Goal: Task Accomplishment & Management: Manage account settings

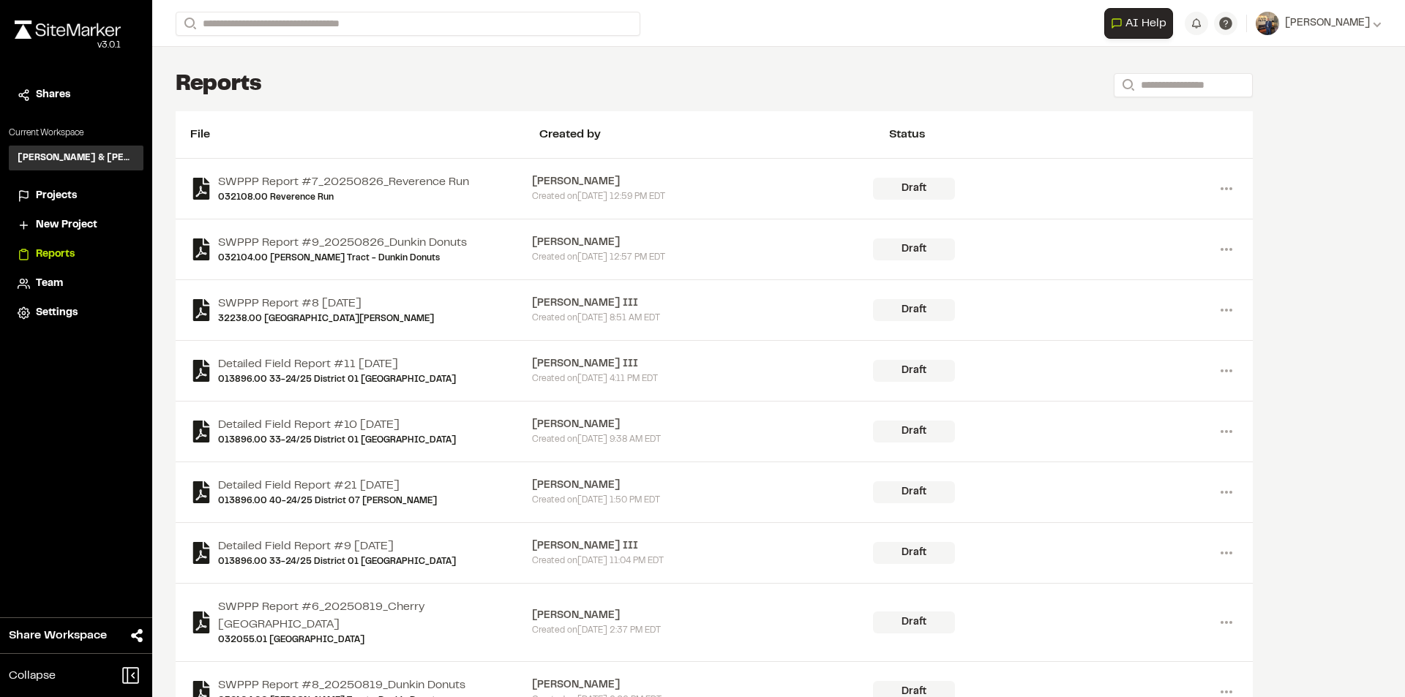
click at [61, 198] on span "Projects" at bounding box center [56, 196] width 41 height 16
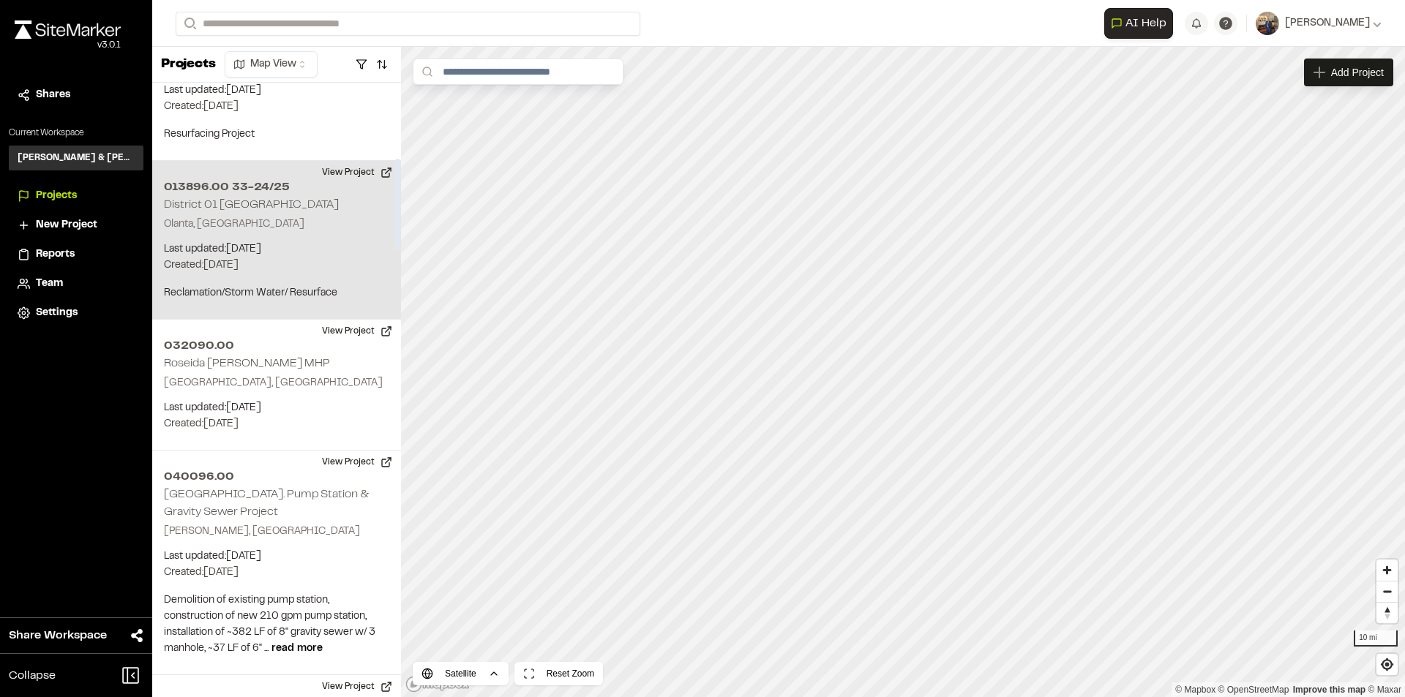
scroll to position [512, 0]
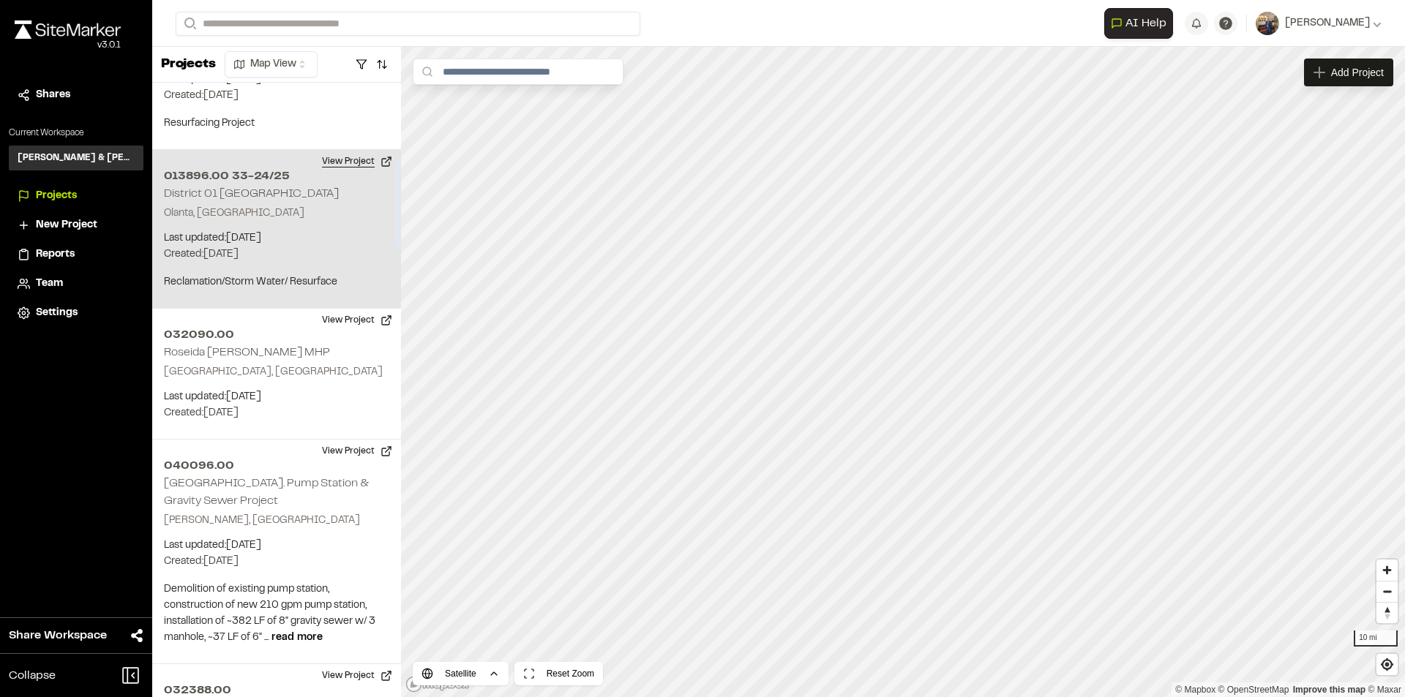
click at [344, 164] on button "View Project" at bounding box center [357, 161] width 88 height 23
click at [350, 165] on button "View Project" at bounding box center [357, 161] width 88 height 23
click at [364, 164] on button "View Project" at bounding box center [357, 161] width 88 height 23
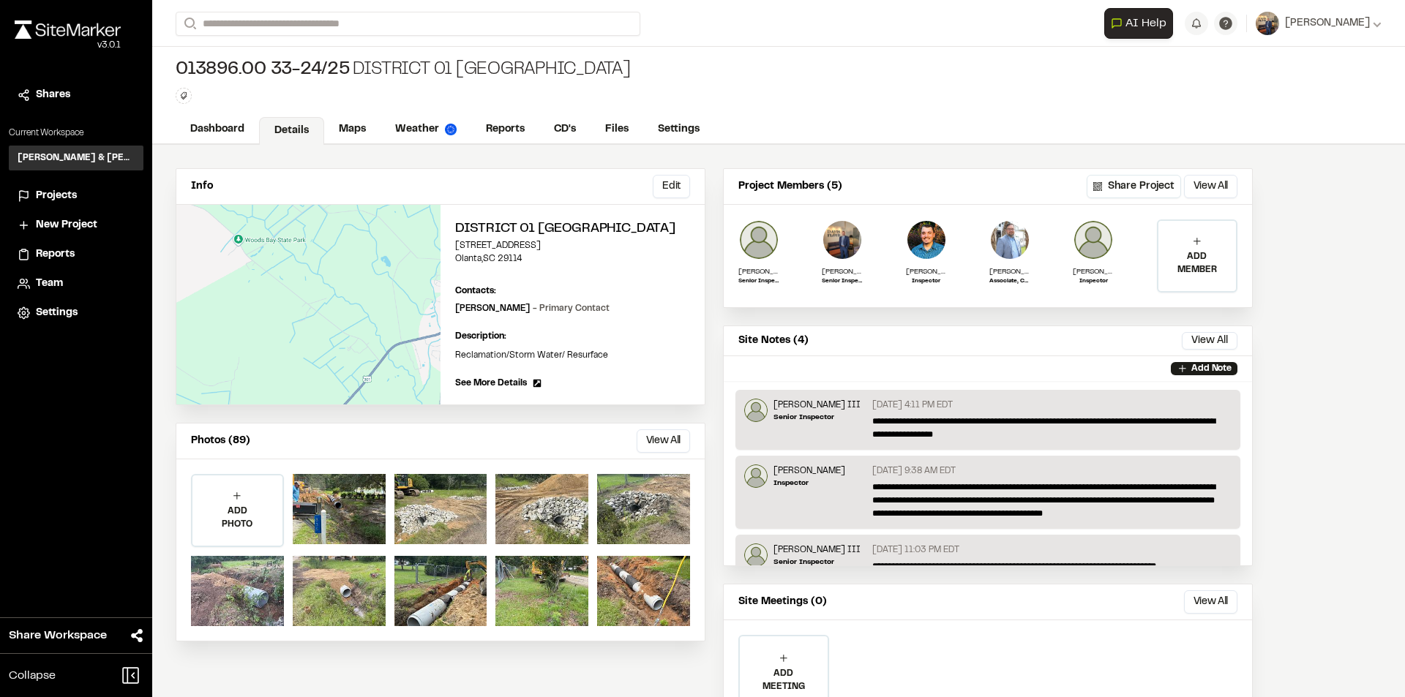
click at [1177, 261] on p "ADD MEMBER" at bounding box center [1197, 263] width 78 height 26
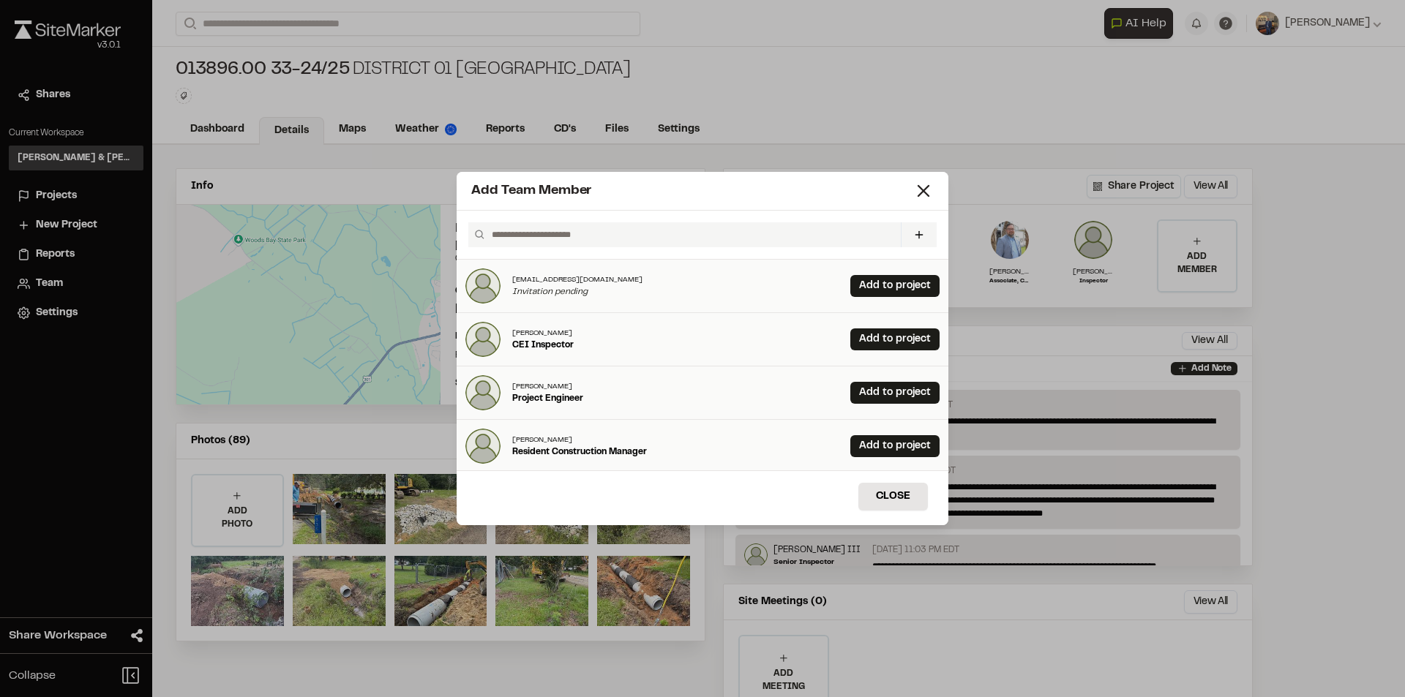
click at [550, 229] on input "text" at bounding box center [690, 234] width 409 height 25
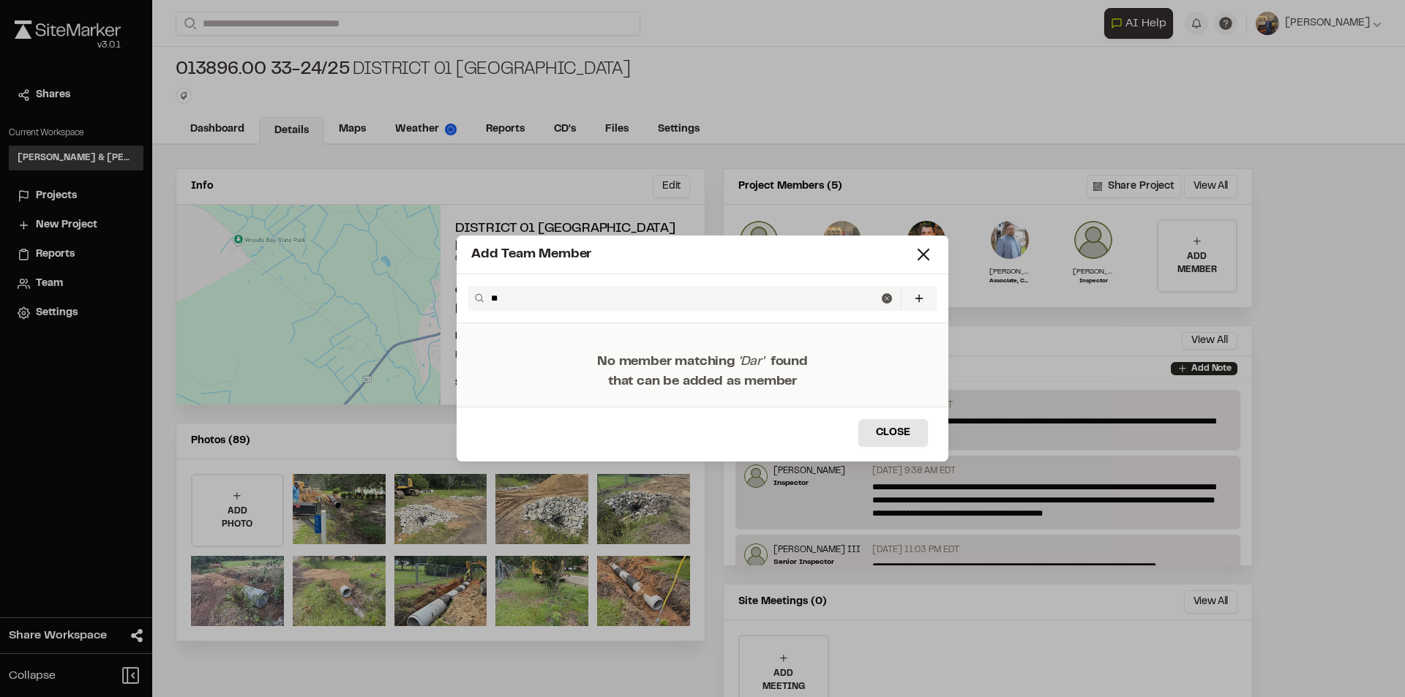
type input "*"
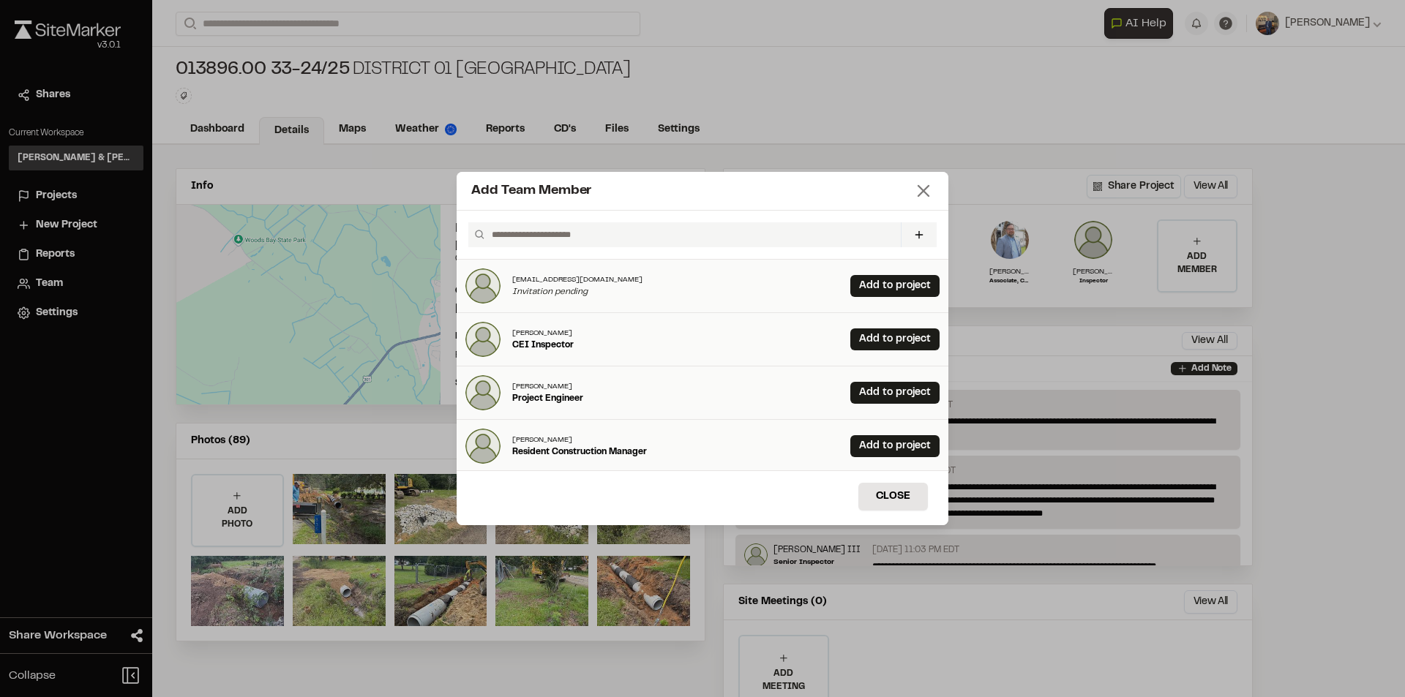
click at [925, 191] on icon at bounding box center [923, 191] width 20 height 20
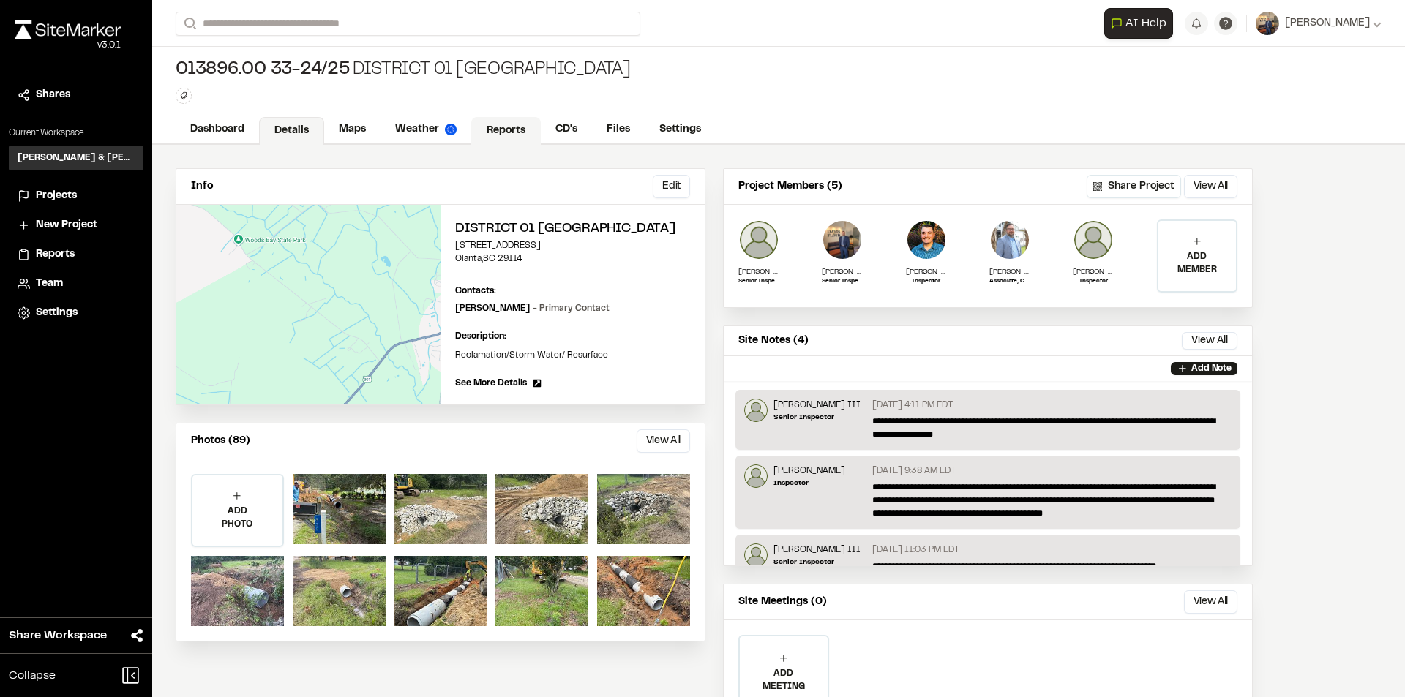
click at [498, 134] on link "Reports" at bounding box center [506, 131] width 70 height 28
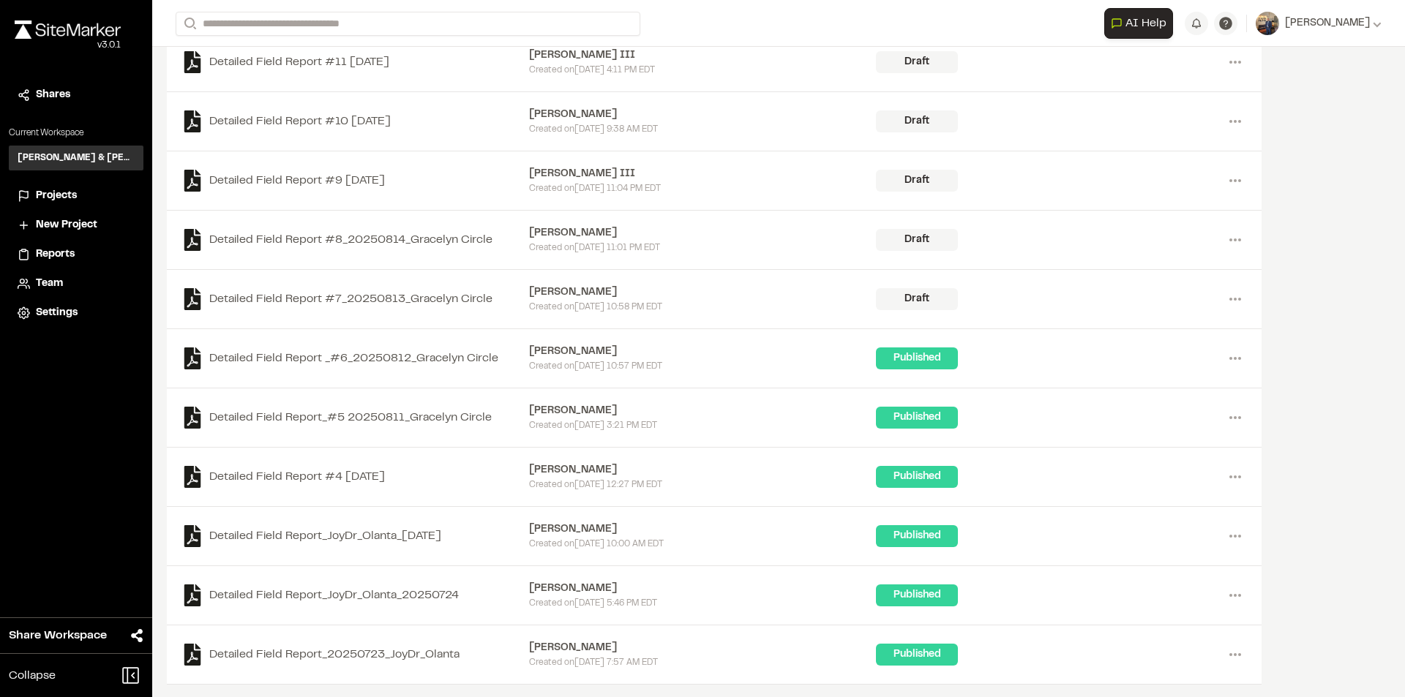
scroll to position [217, 0]
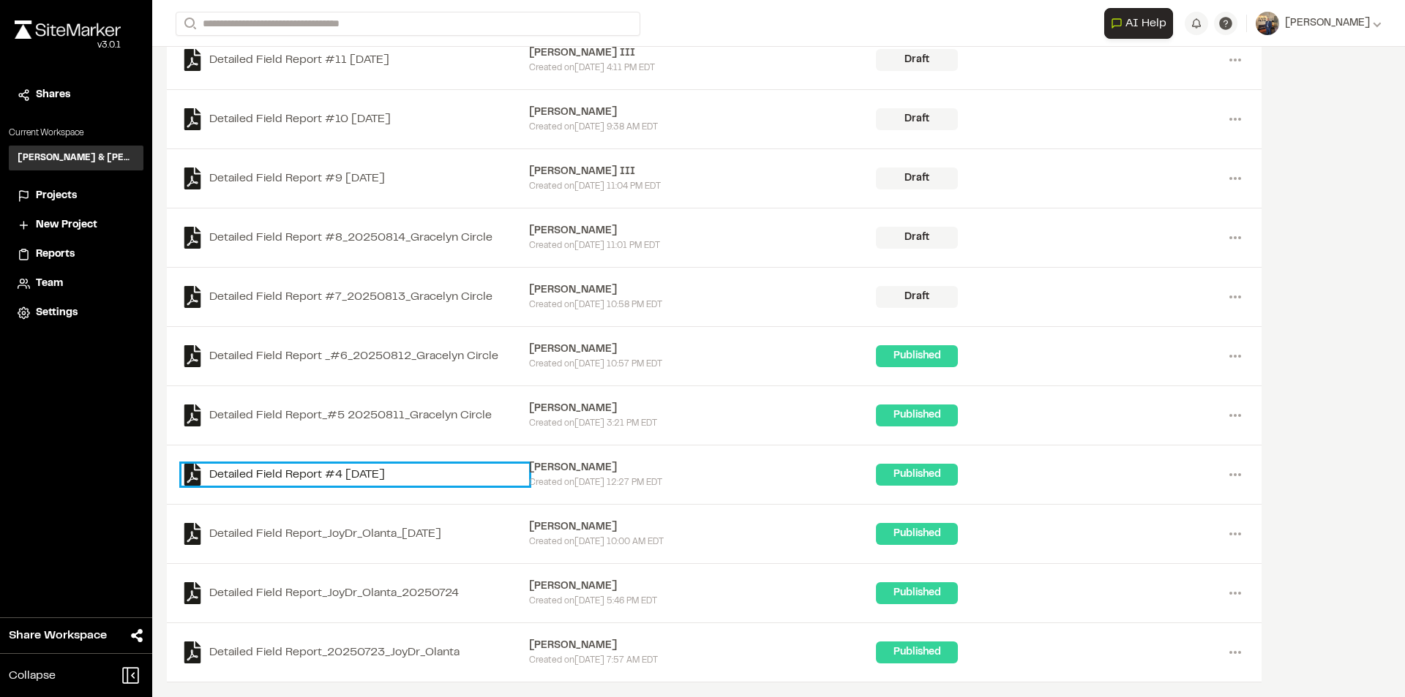
click at [284, 472] on link "Detailed Field Report #4 [DATE]" at bounding box center [355, 475] width 348 height 22
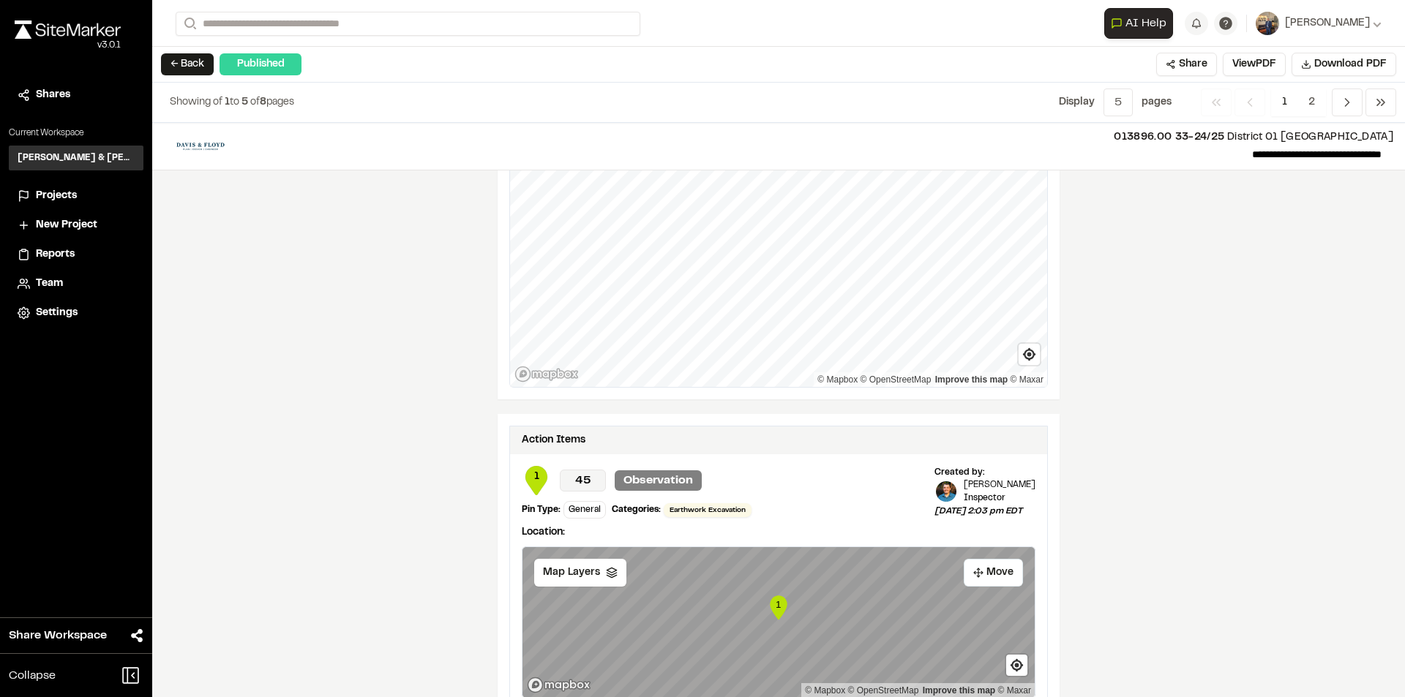
scroll to position [1317, 0]
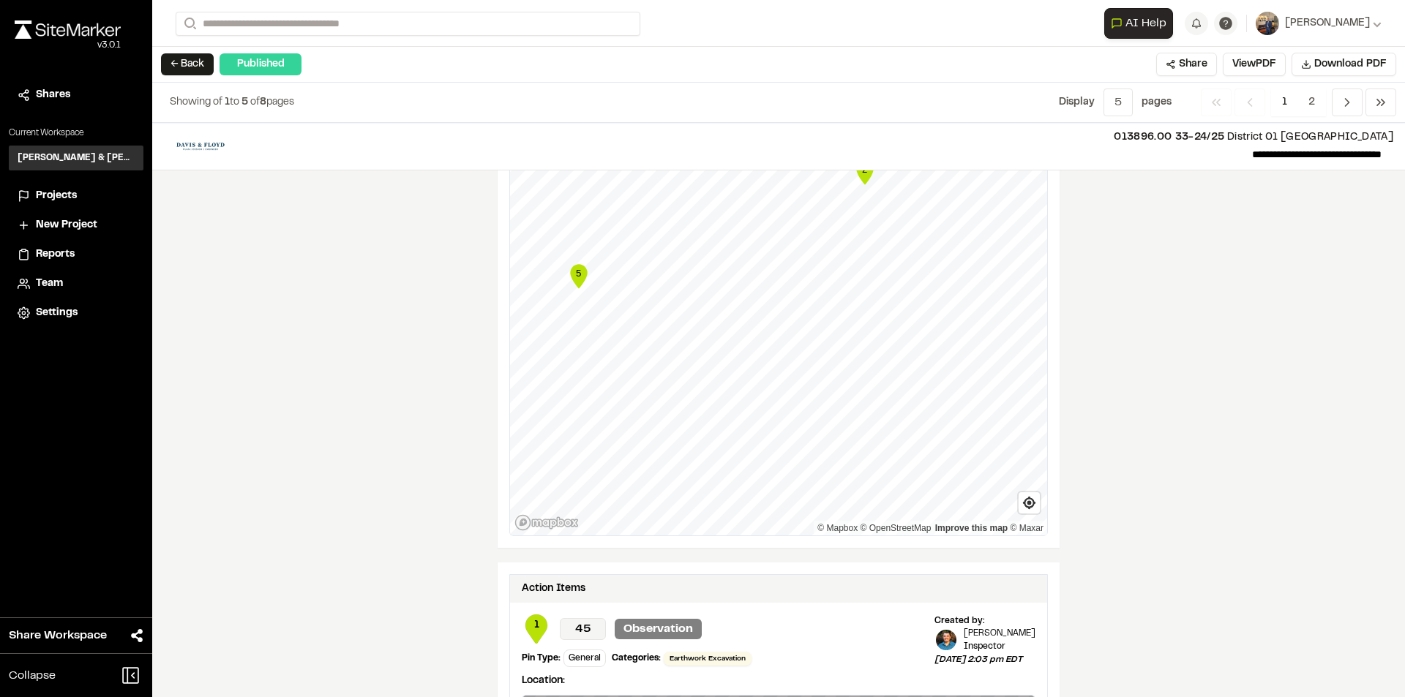
click at [190, 64] on button "← Back" at bounding box center [187, 64] width 53 height 22
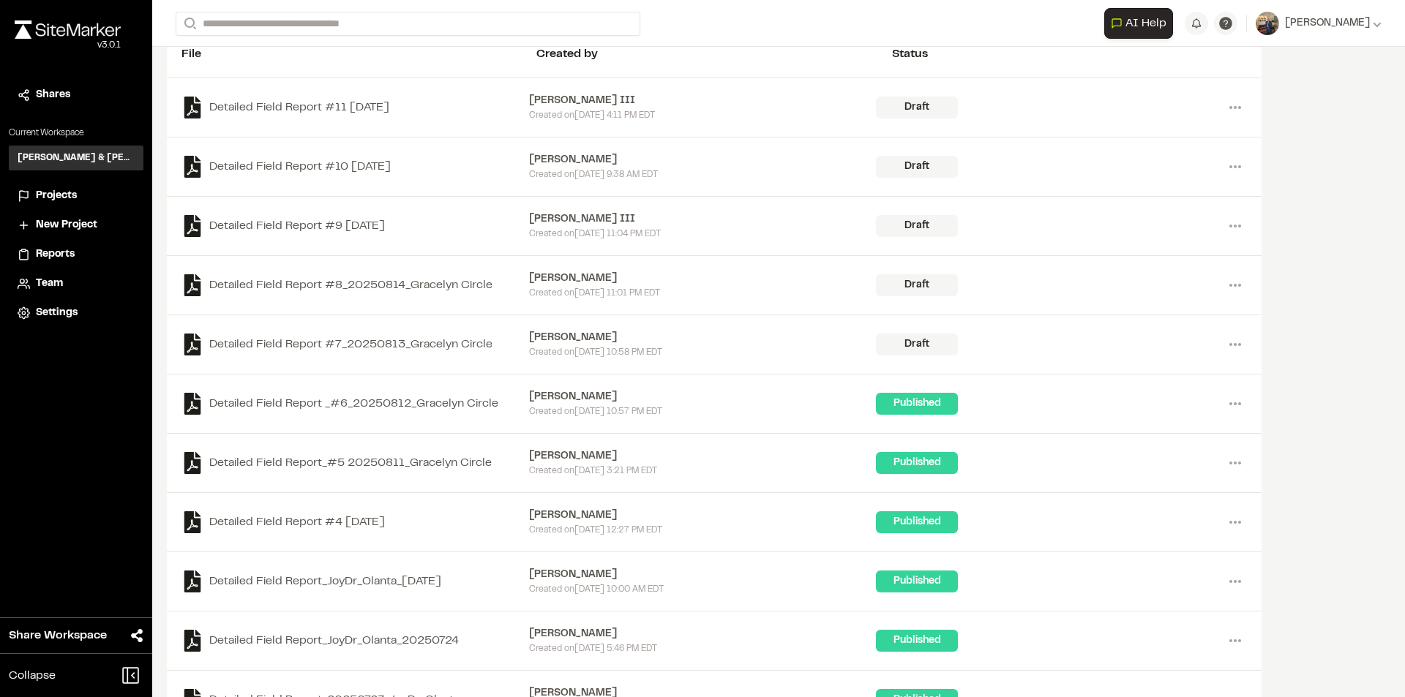
scroll to position [217, 0]
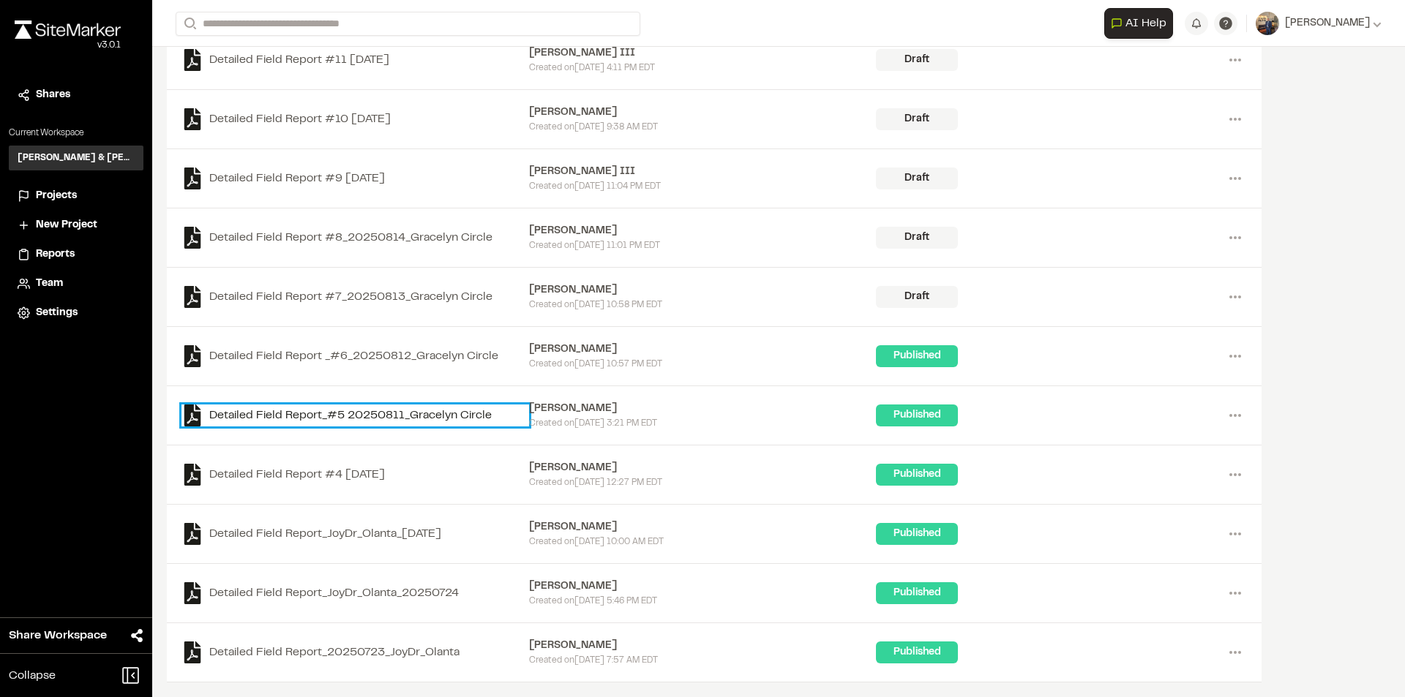
click at [427, 418] on link "Detailed Field Report_#5 20250811_Gracelyn Circle" at bounding box center [355, 416] width 348 height 22
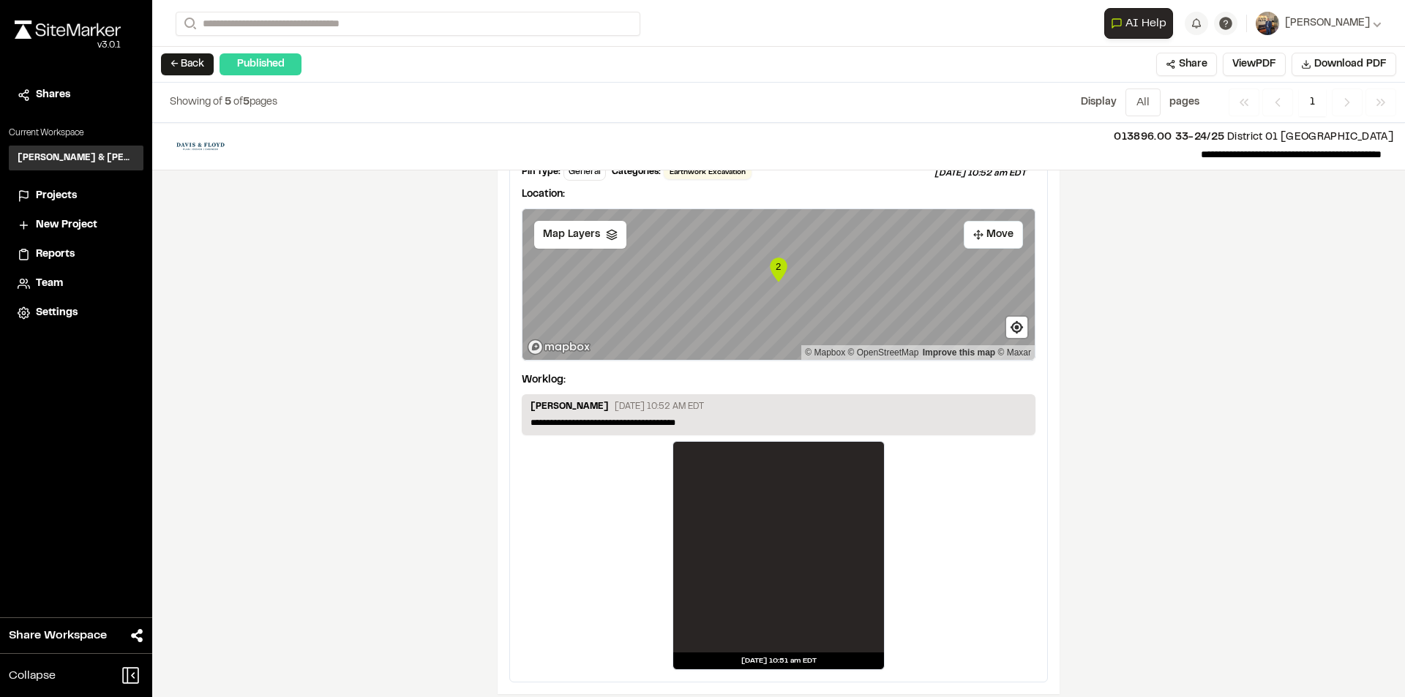
scroll to position [2284, 0]
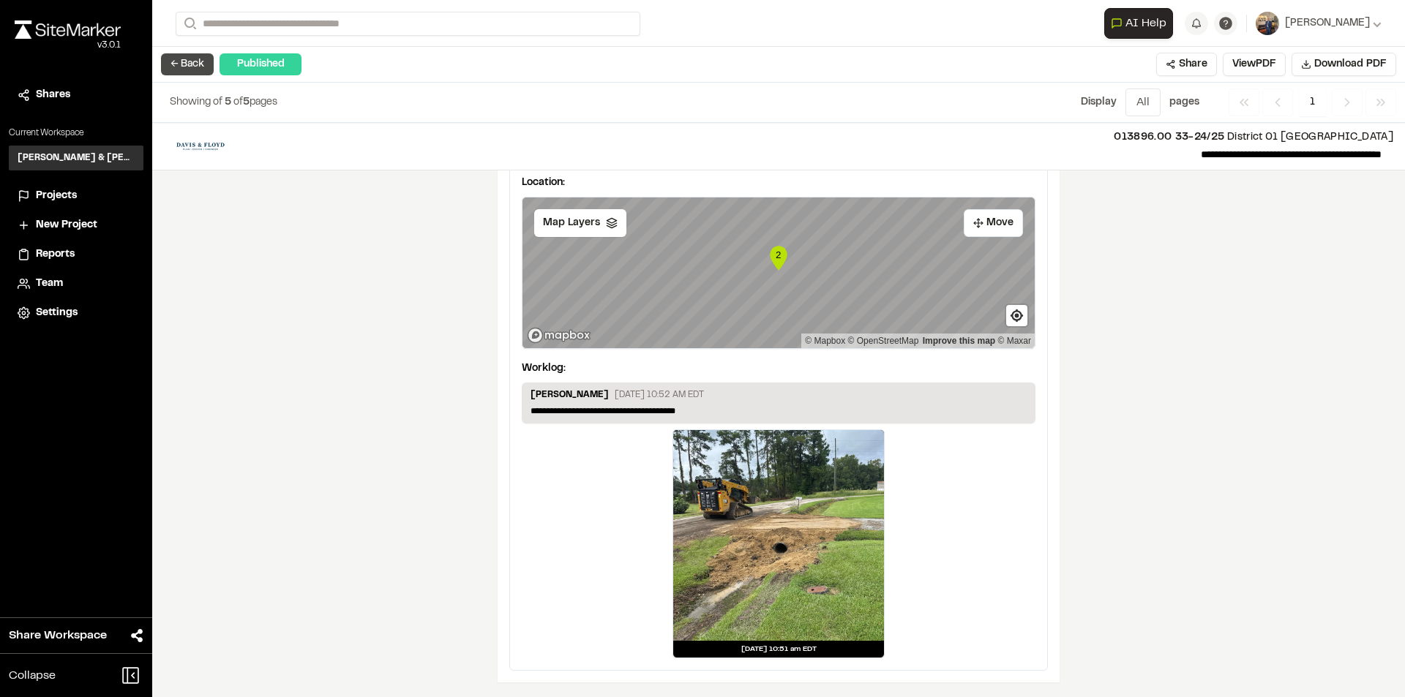
click at [195, 58] on button "← Back" at bounding box center [187, 64] width 53 height 22
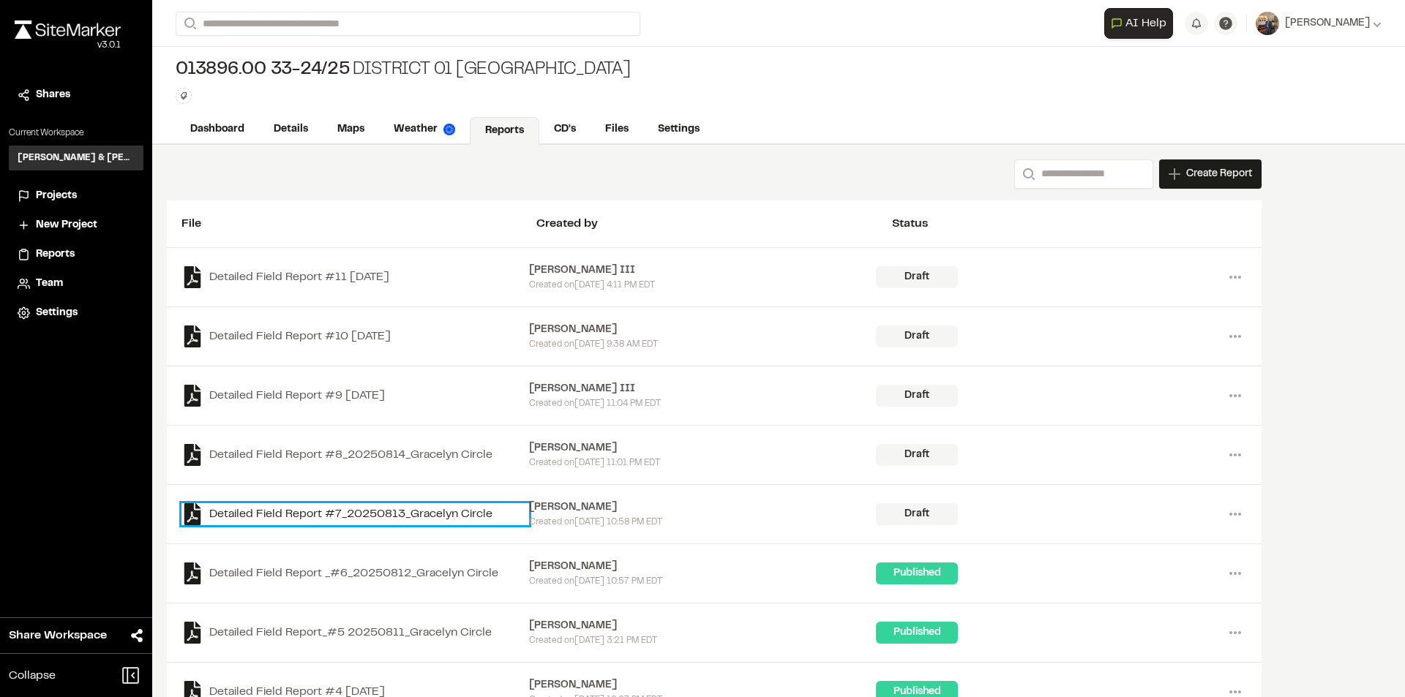
click at [386, 519] on link "Detailed Field Report #7_20250813_Gracelyn Circle" at bounding box center [355, 514] width 348 height 22
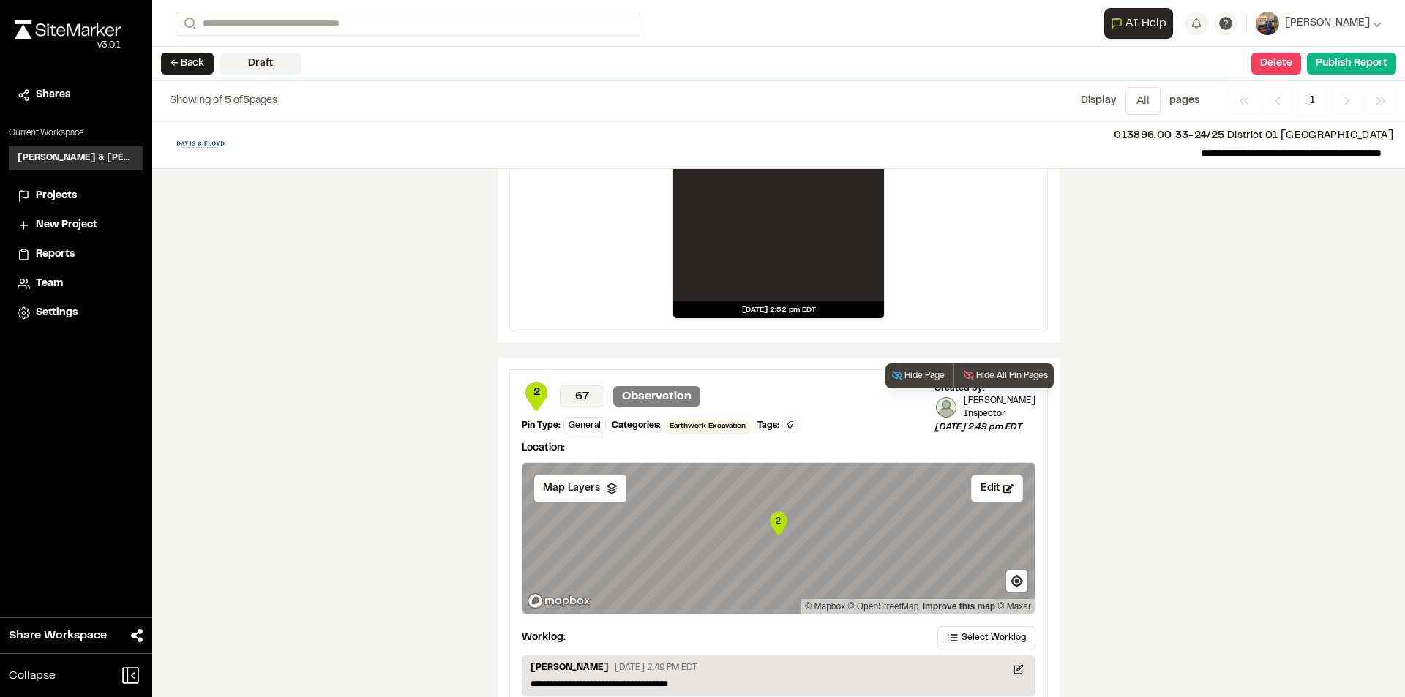
scroll to position [2063, 0]
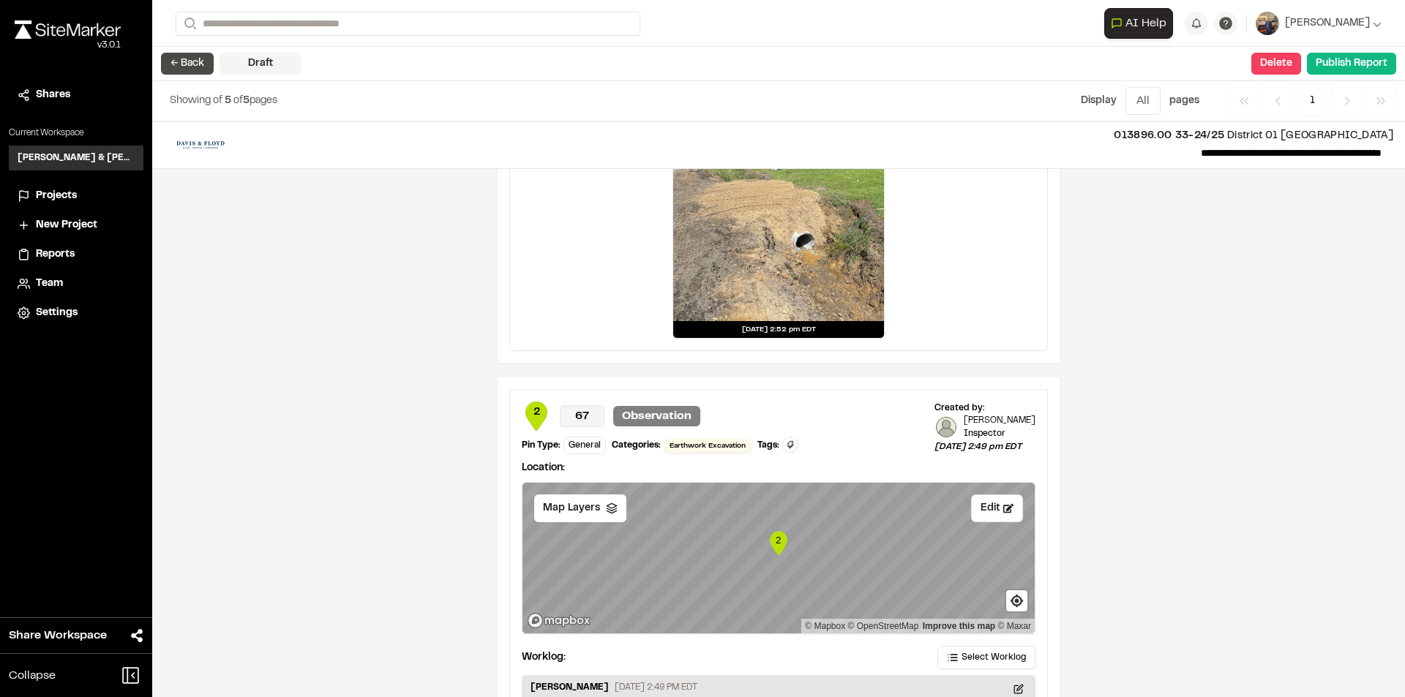
click at [193, 53] on button "← Back" at bounding box center [187, 64] width 53 height 22
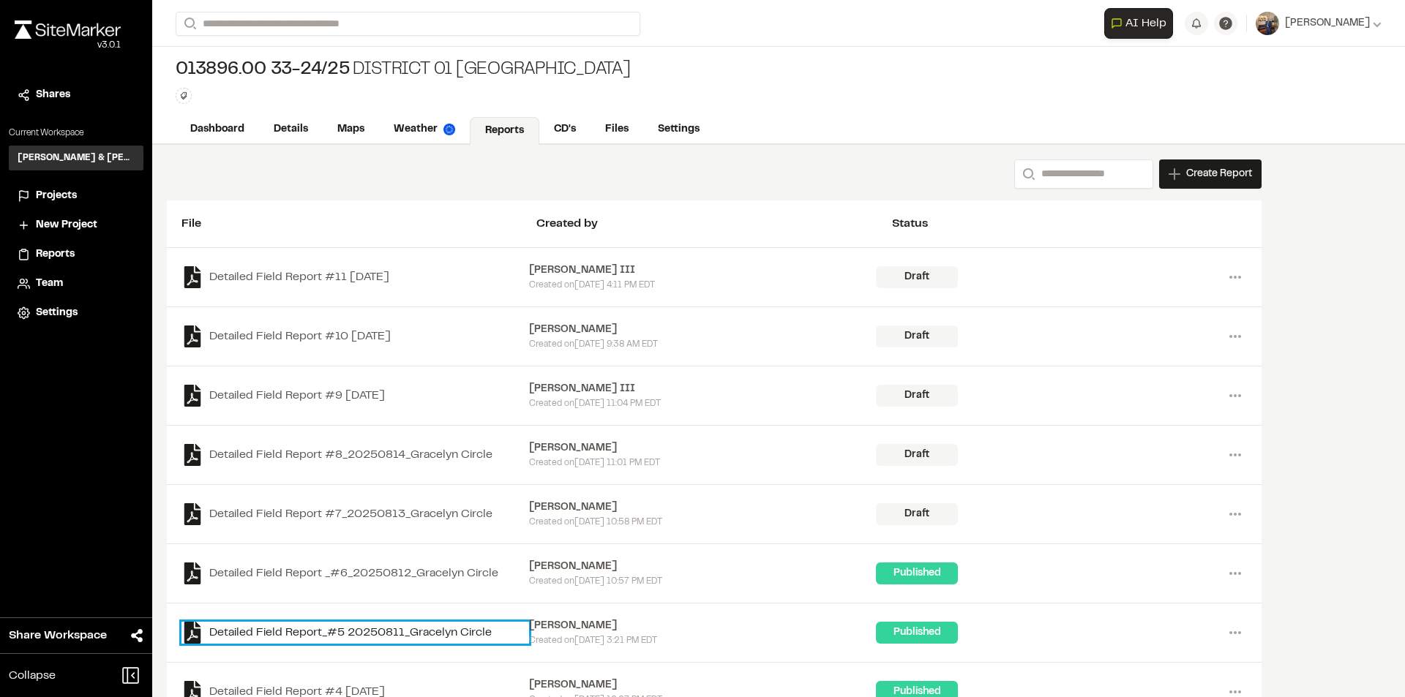
click at [380, 631] on link "Detailed Field Report_#5 20250811_Gracelyn Circle" at bounding box center [355, 633] width 348 height 22
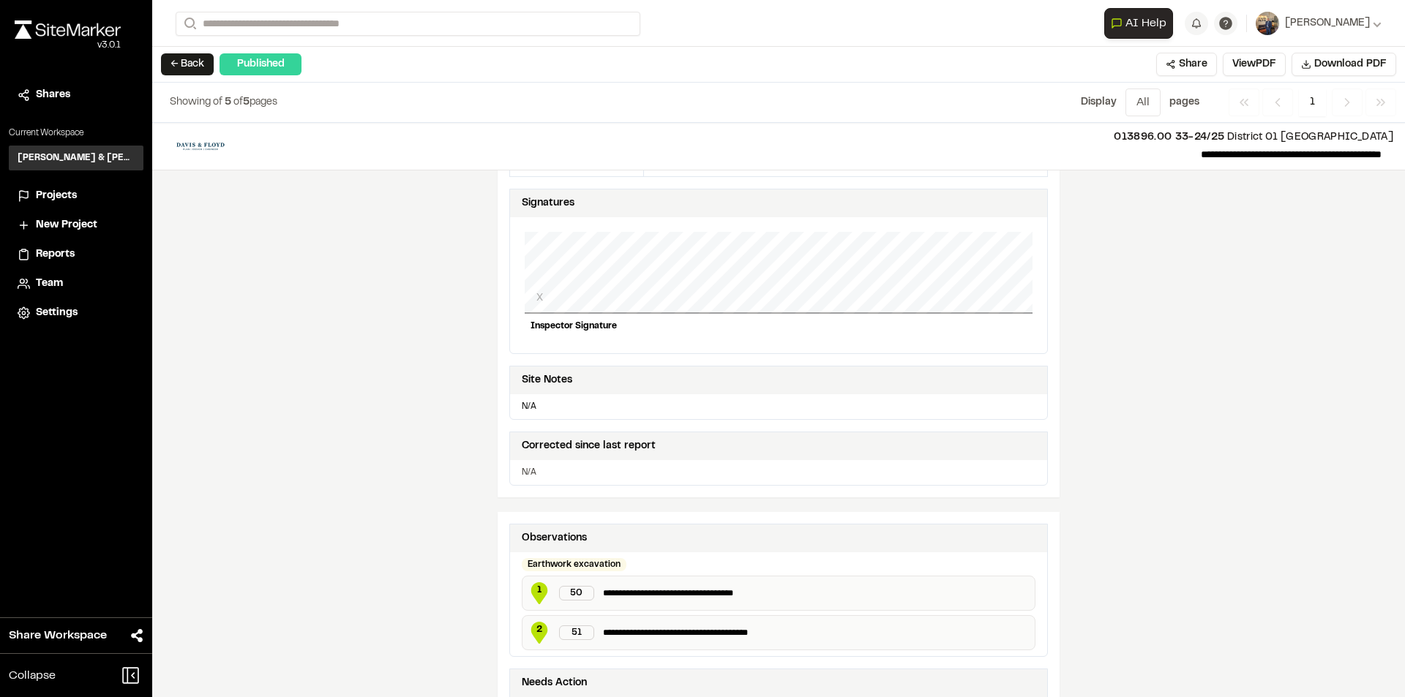
scroll to position [220, 0]
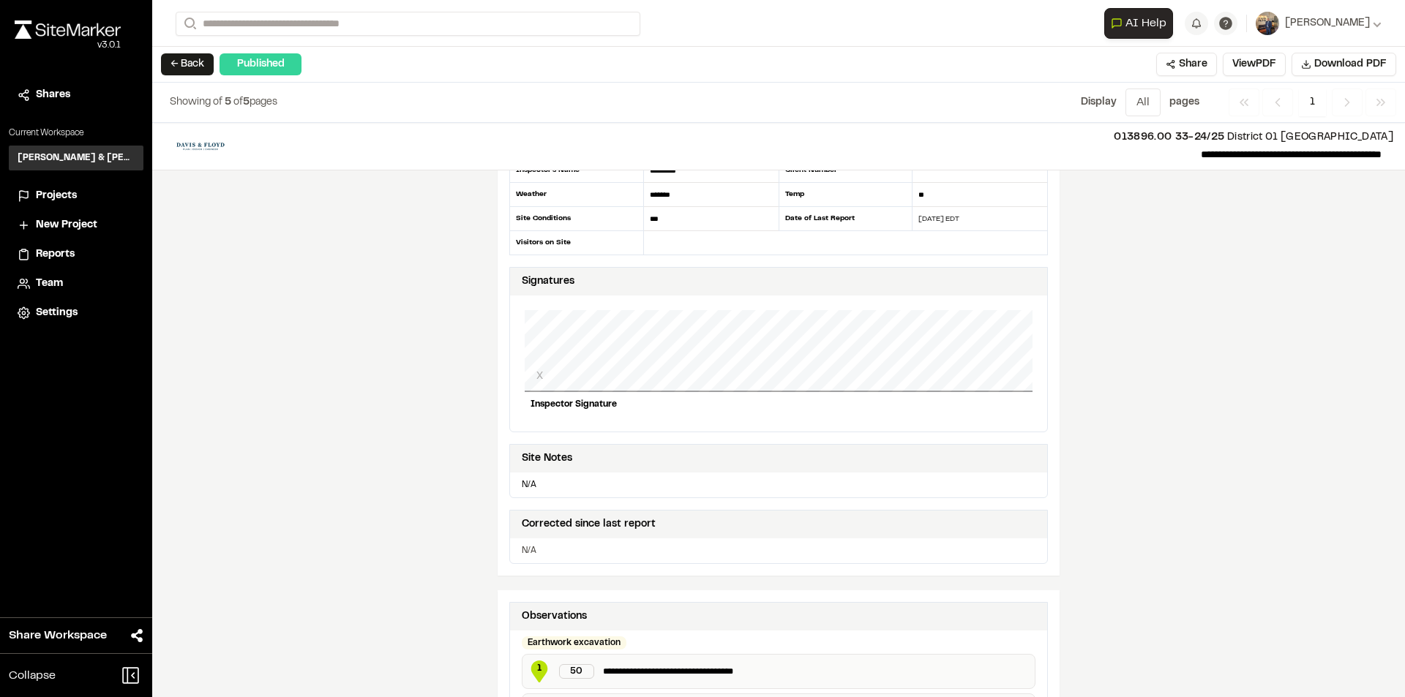
click at [702, 380] on div "X" at bounding box center [779, 351] width 508 height 82
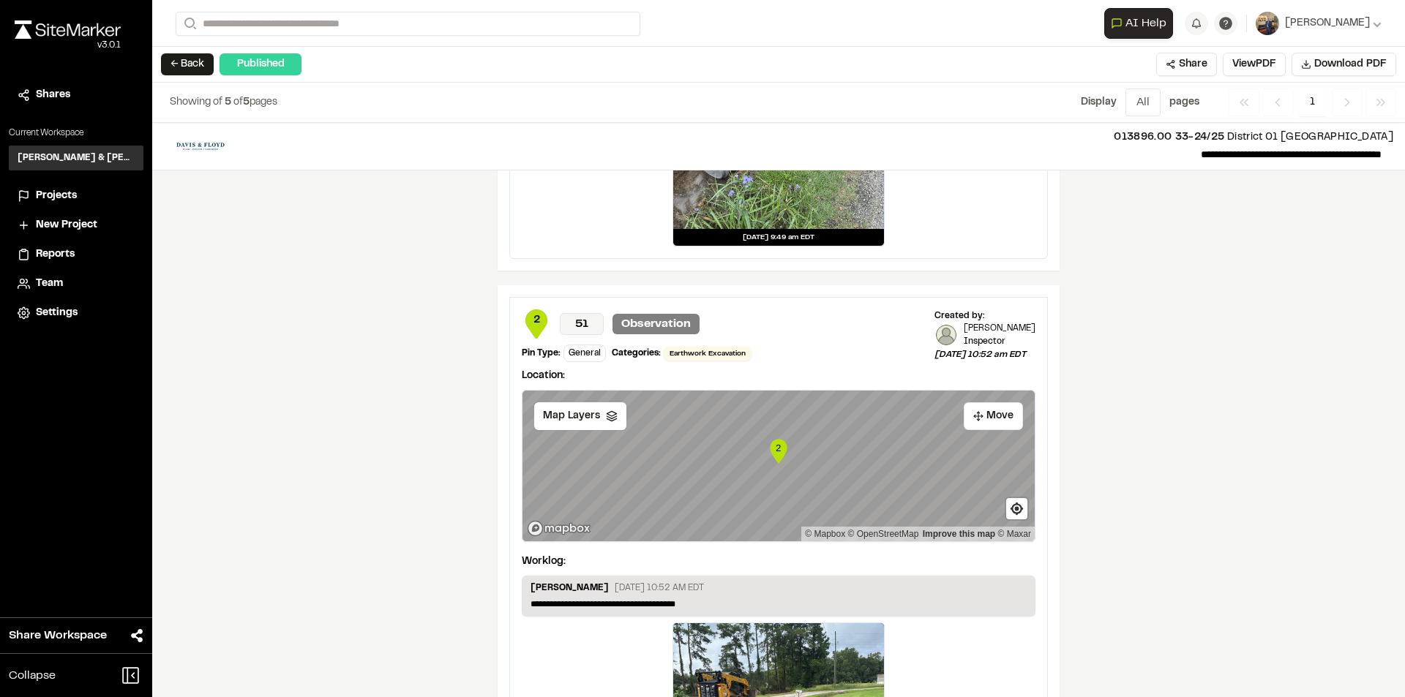
scroll to position [2122, 0]
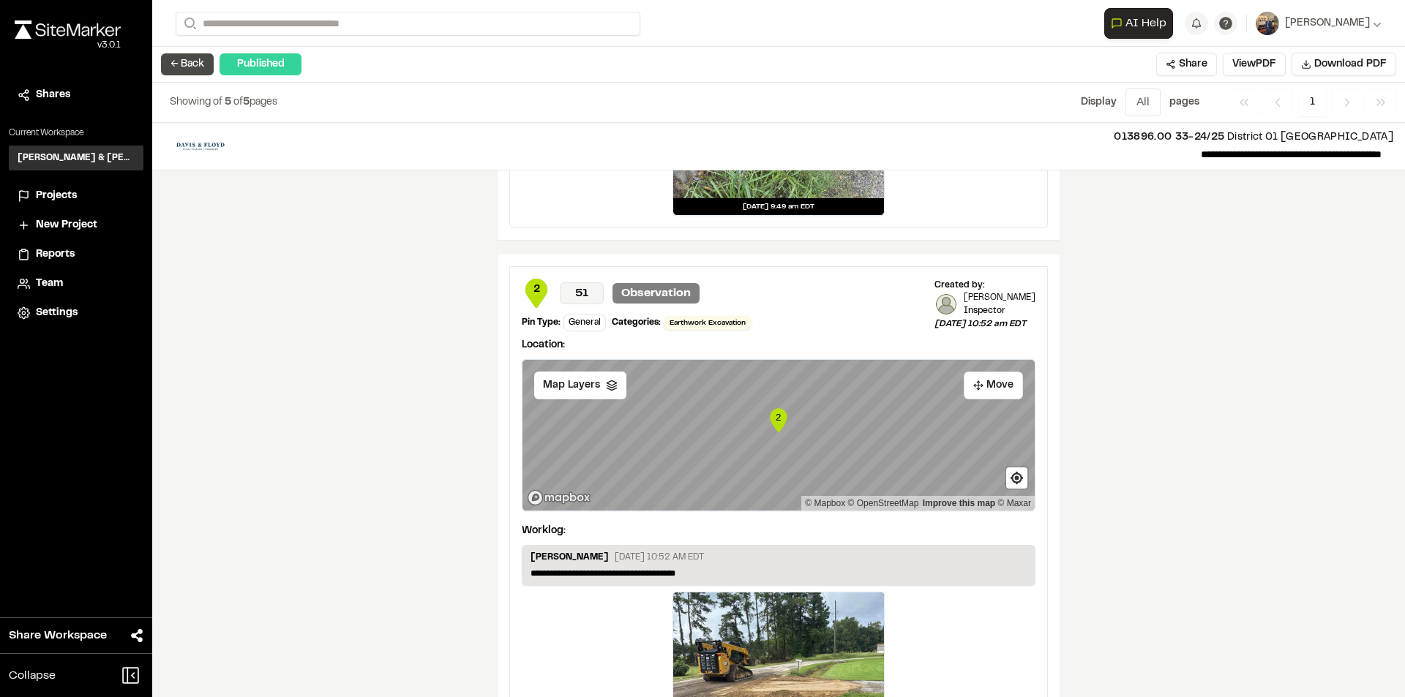
click at [187, 70] on button "← Back" at bounding box center [187, 64] width 53 height 22
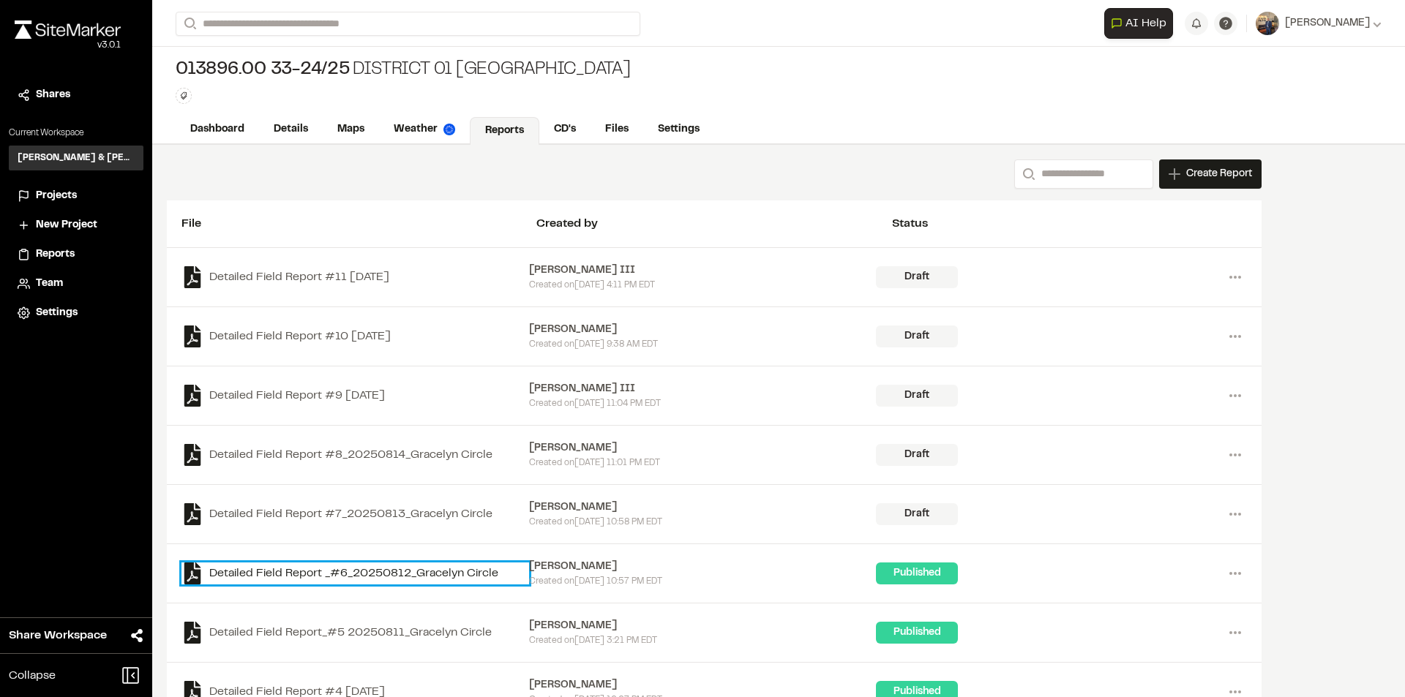
click at [462, 574] on link "Detailed Field Report _#6_20250812_Gracelyn Circle" at bounding box center [355, 574] width 348 height 22
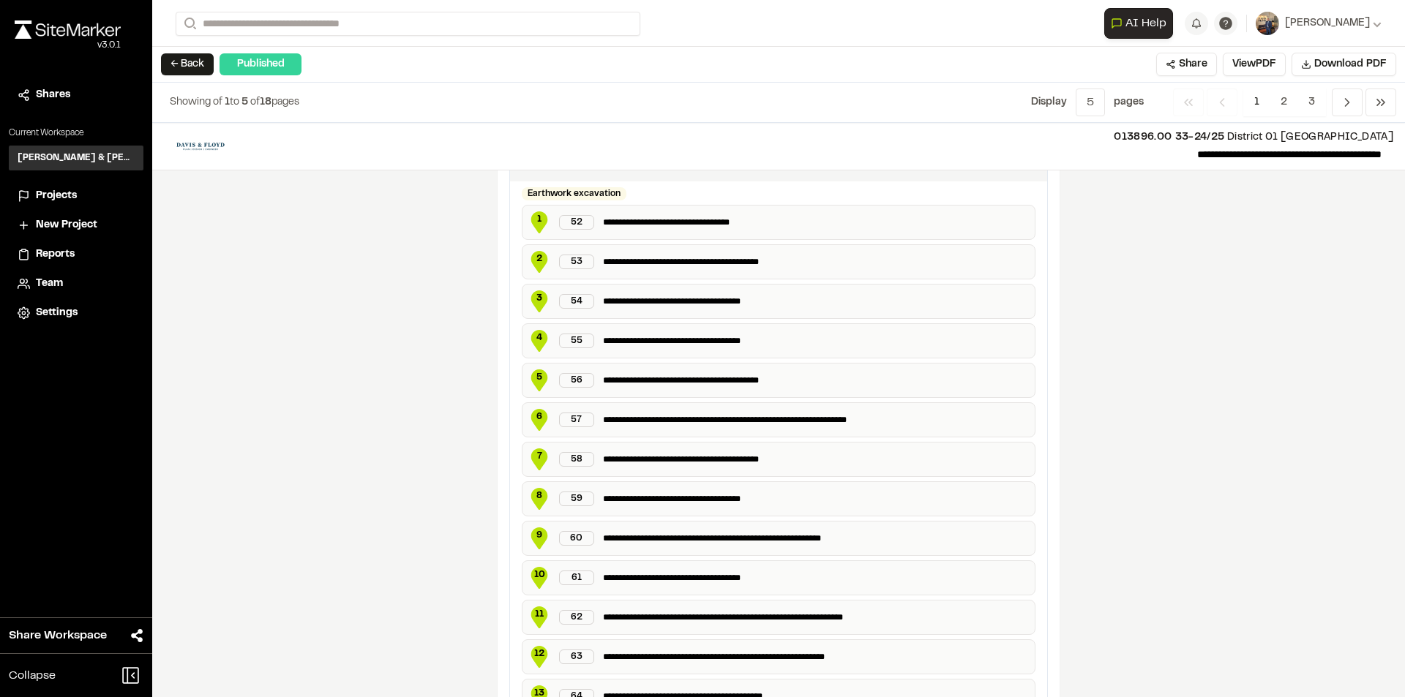
scroll to position [643, 0]
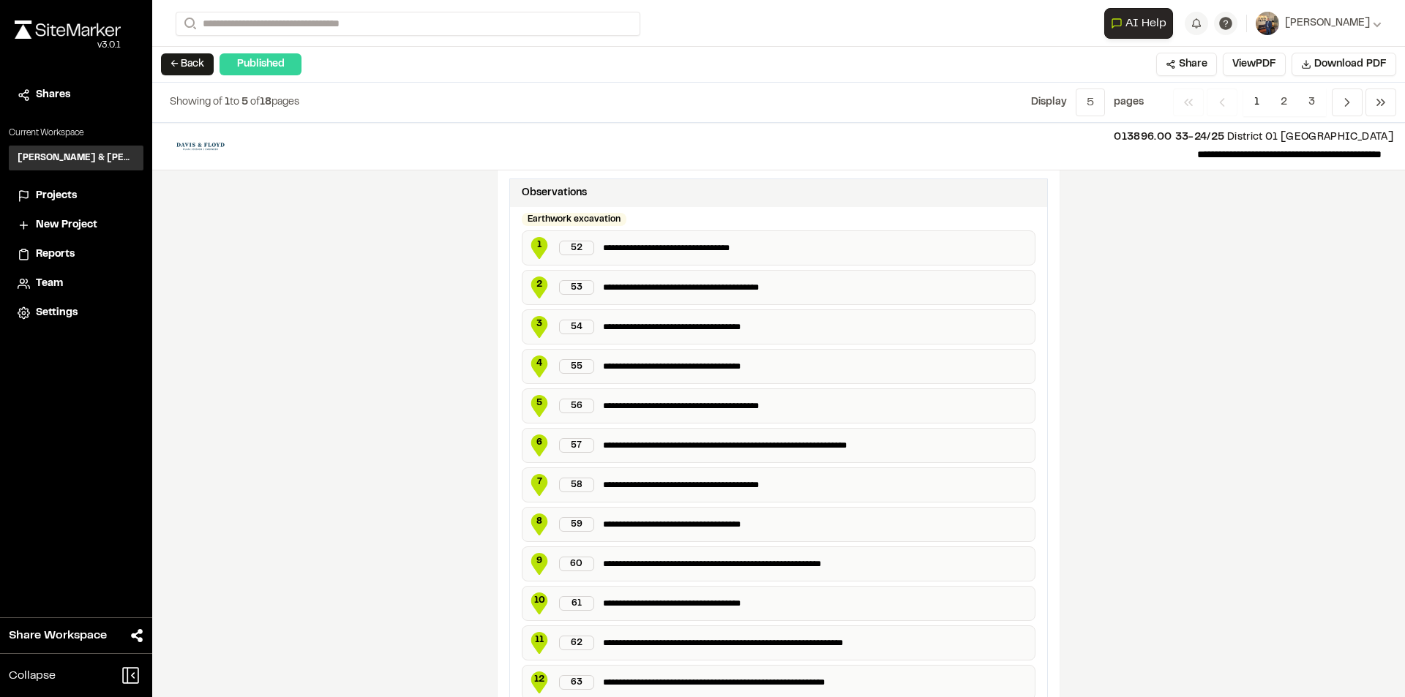
click at [172, 69] on button "← Back" at bounding box center [187, 64] width 53 height 22
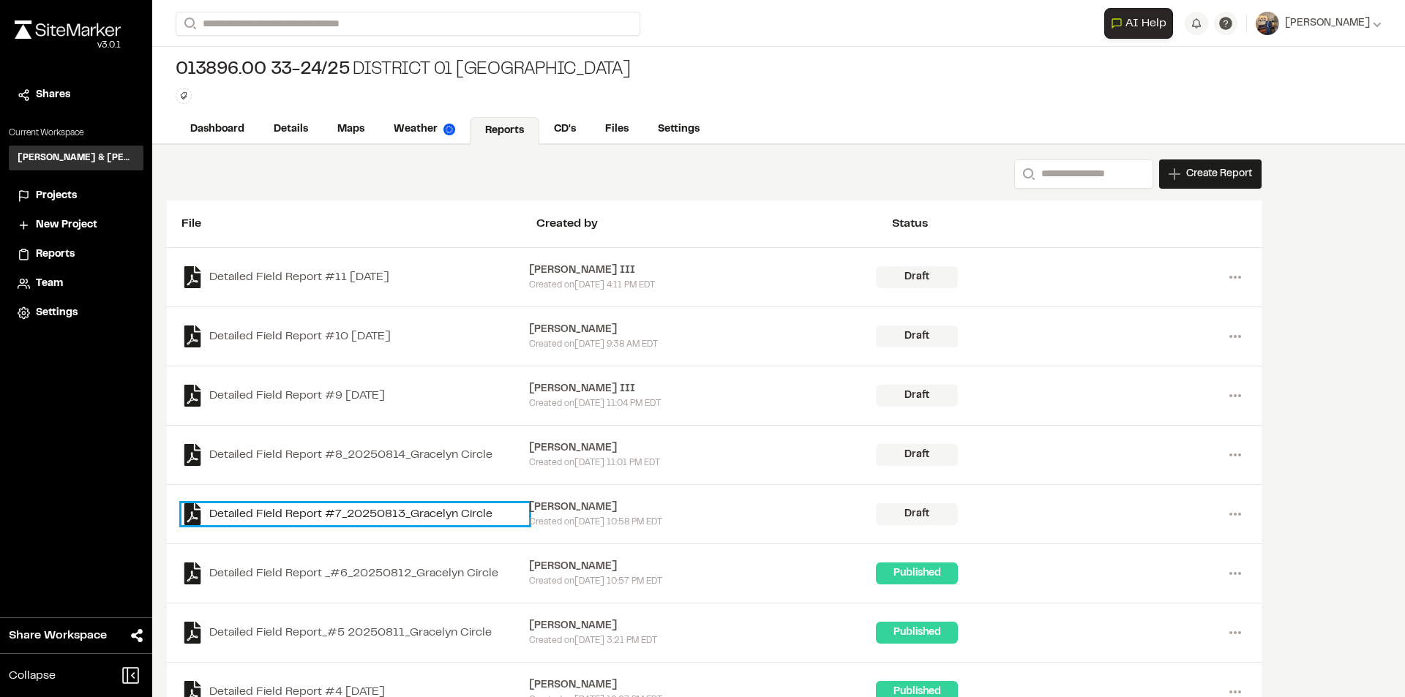
click at [389, 513] on link "Detailed Field Report #7_20250813_Gracelyn Circle" at bounding box center [355, 514] width 348 height 22
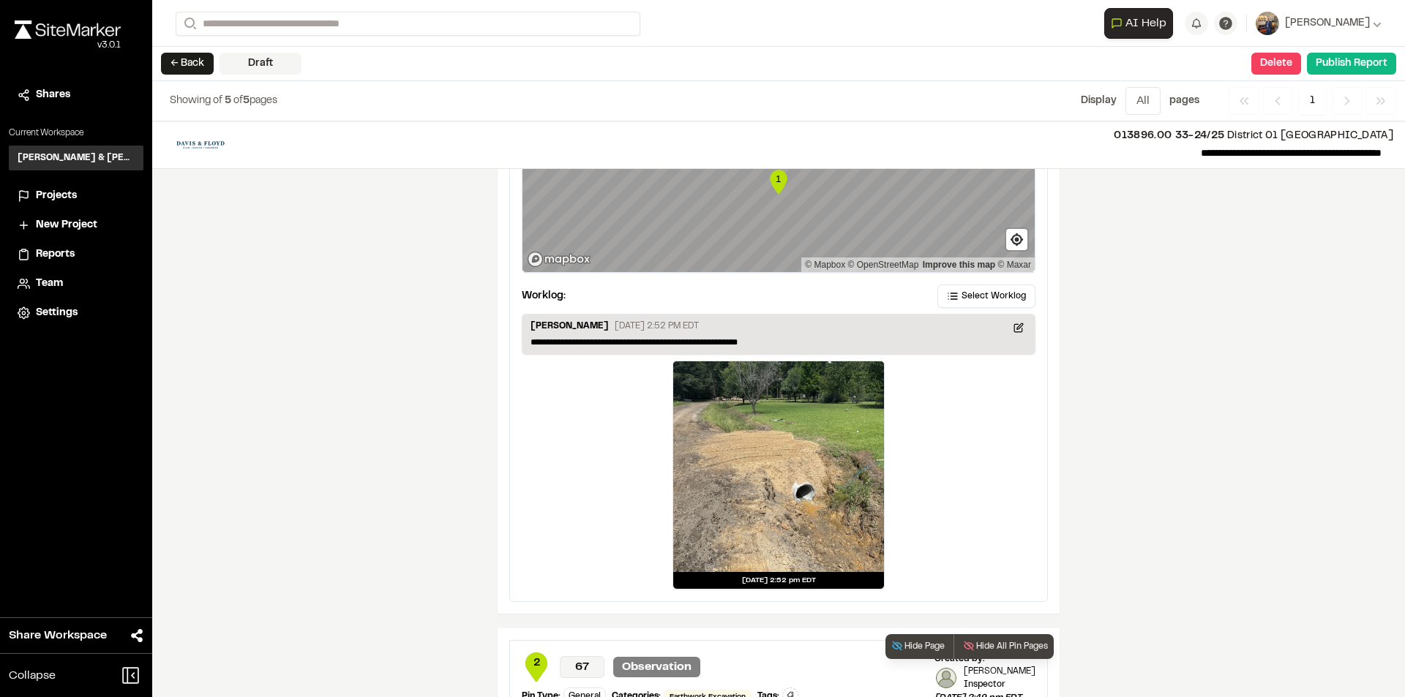
scroll to position [1771, 0]
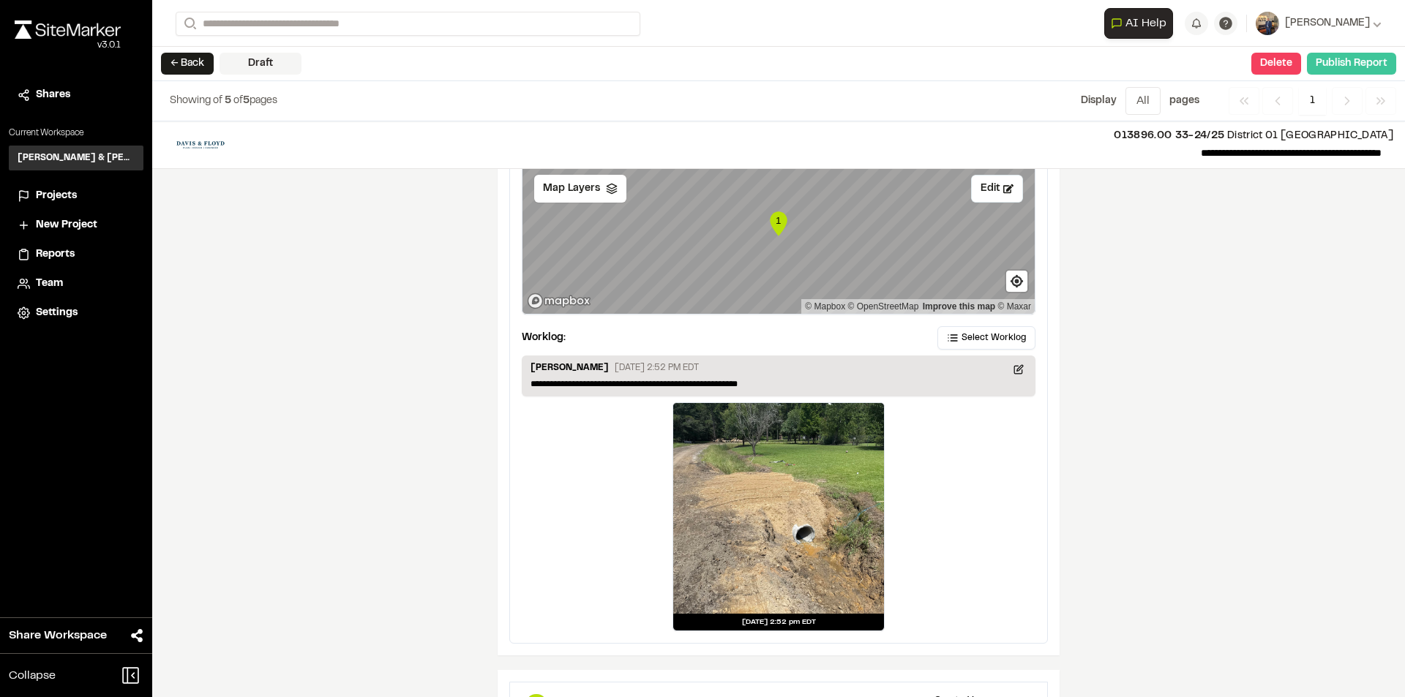
click at [1337, 66] on button "Publish Report" at bounding box center [1351, 64] width 89 height 22
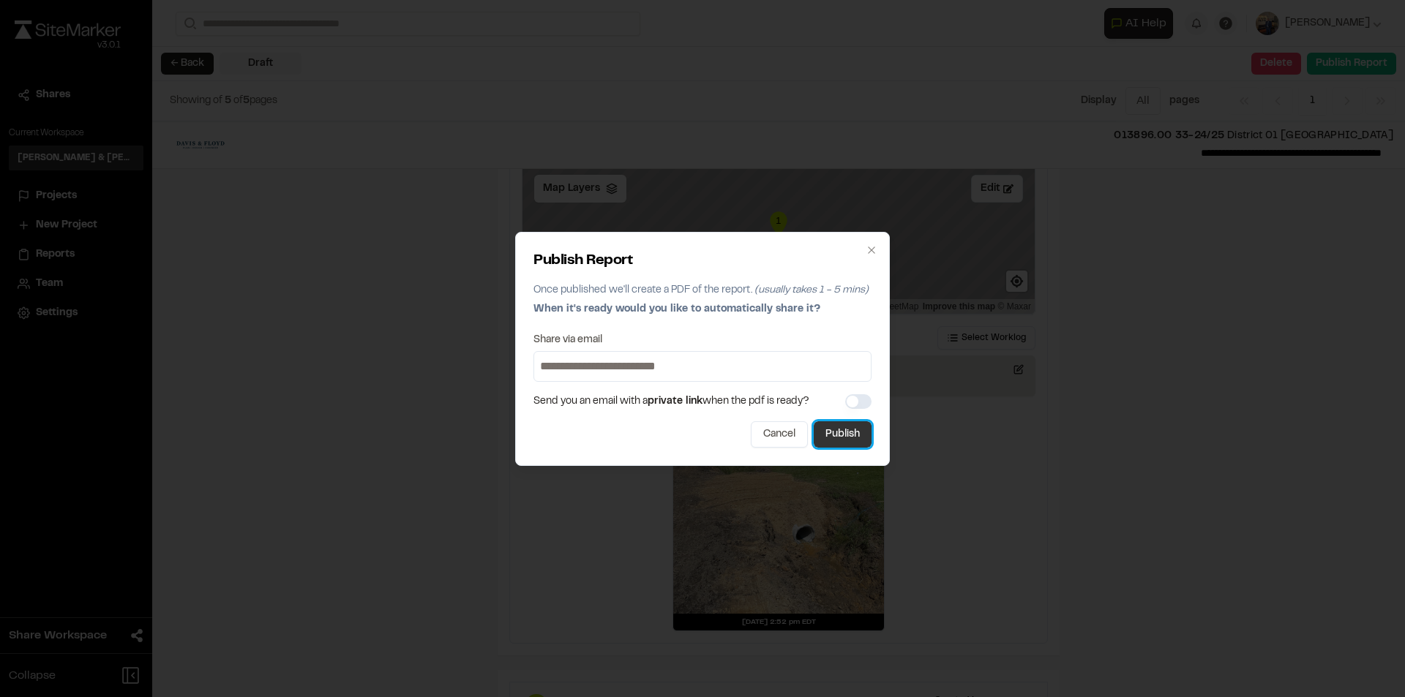
click at [847, 435] on button "Publish" at bounding box center [843, 434] width 58 height 26
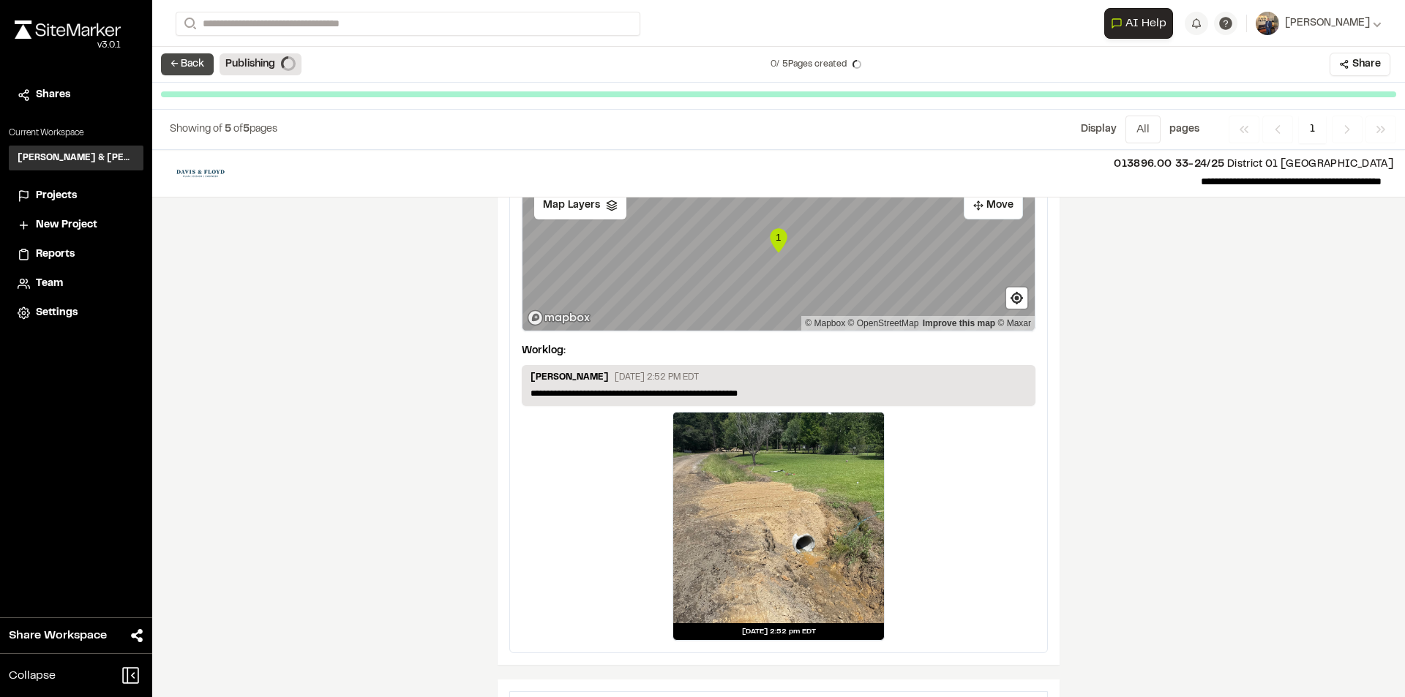
click at [183, 68] on button "← Back" at bounding box center [187, 64] width 53 height 22
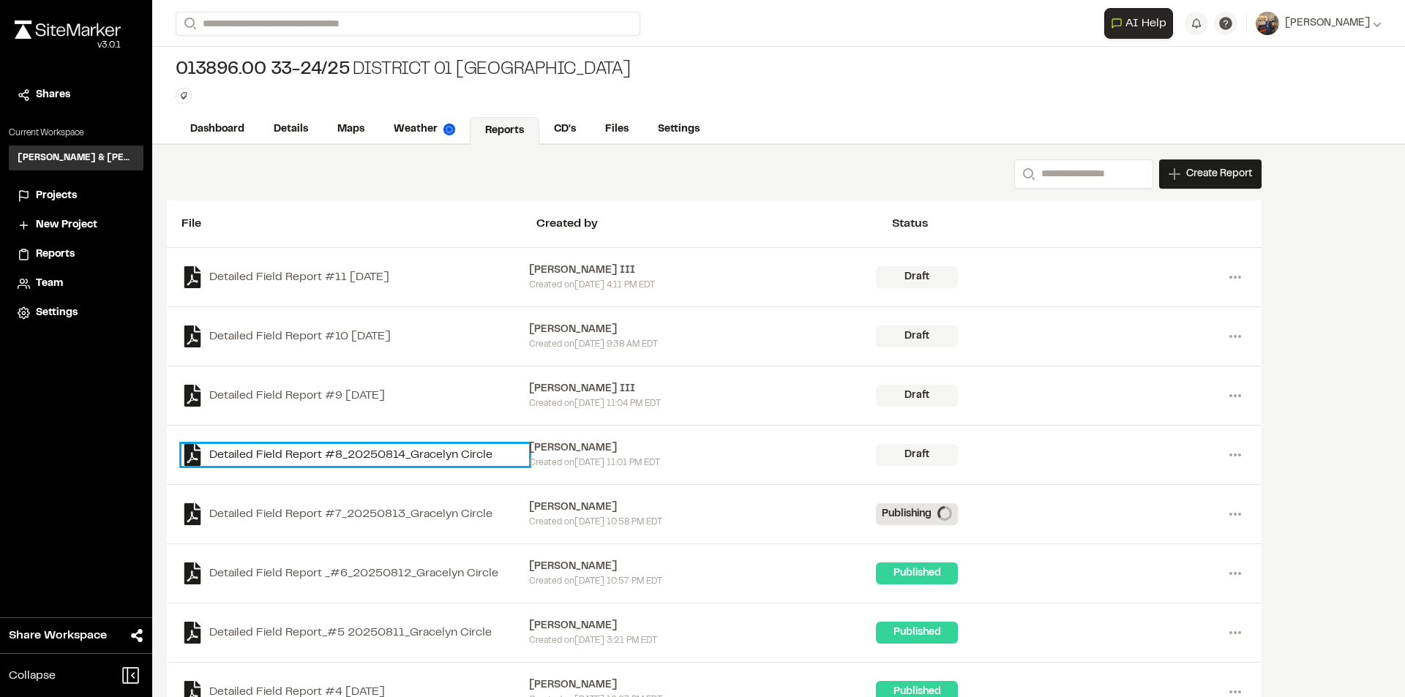
click at [345, 456] on link "Detailed Field Report #8_20250814_Gracelyn Circle" at bounding box center [355, 455] width 348 height 22
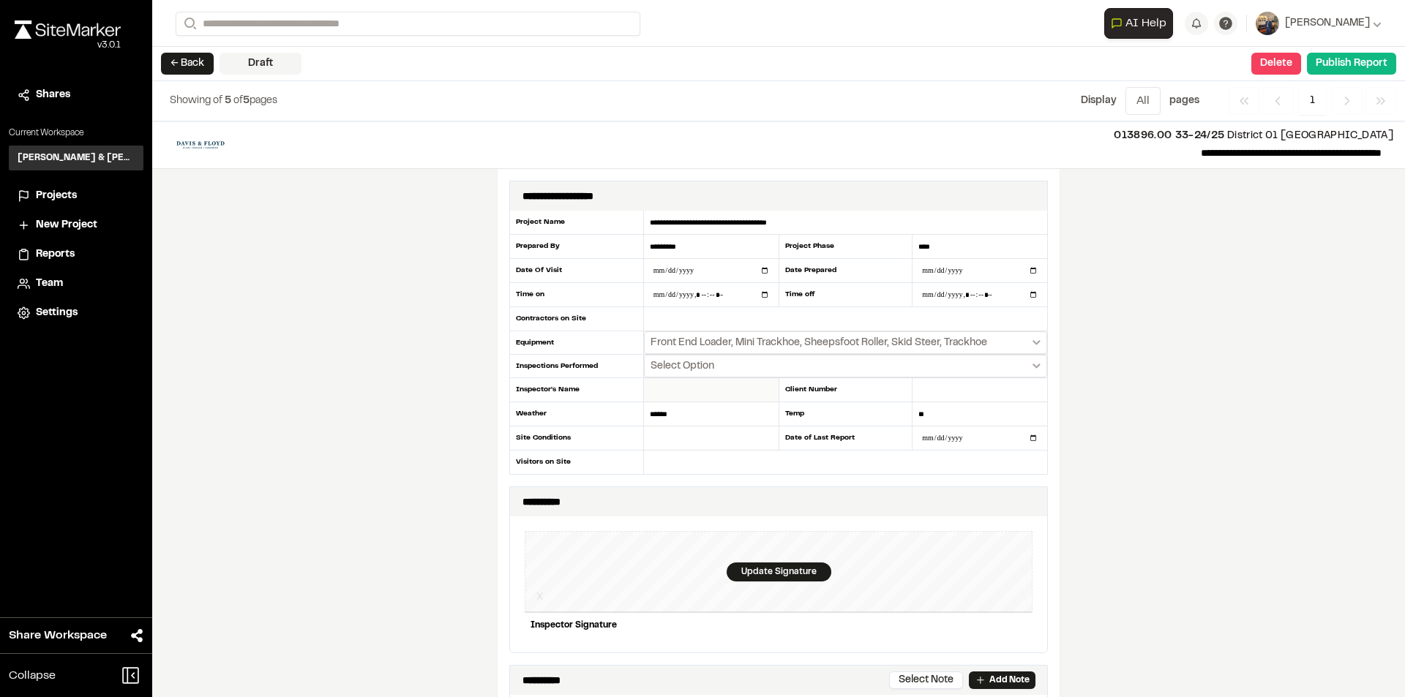
drag, startPoint x: 669, startPoint y: 390, endPoint x: 657, endPoint y: 391, distance: 12.5
click at [669, 390] on input "text" at bounding box center [711, 390] width 135 height 24
type input "*********"
click at [1035, 364] on icon "Select date range" at bounding box center [1036, 366] width 8 height 5
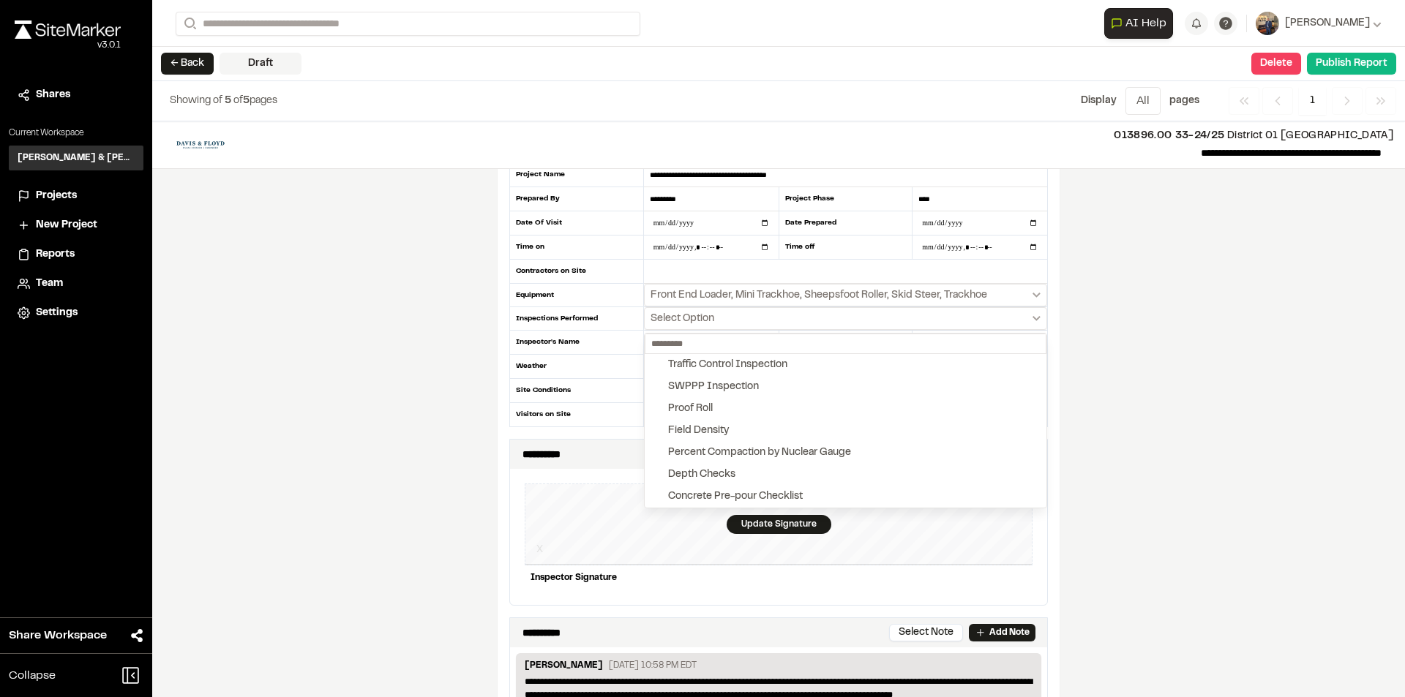
scroll to position [73, 0]
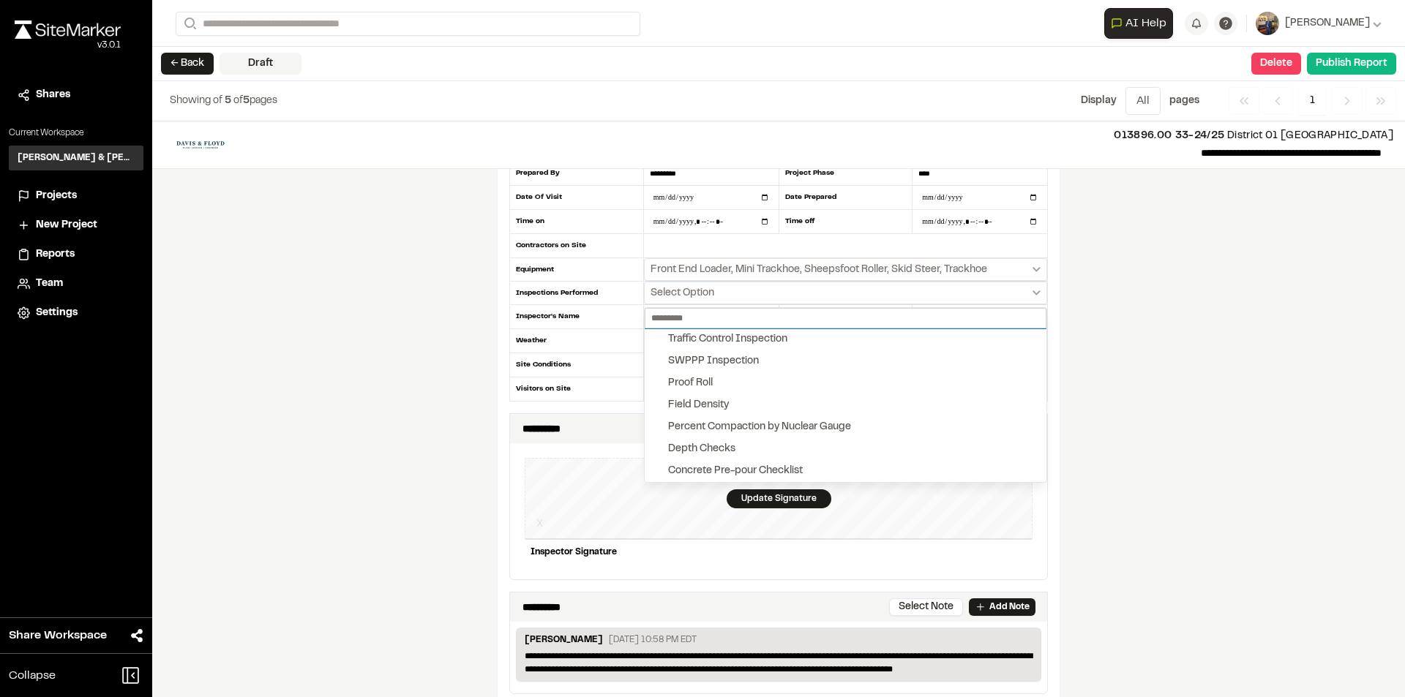
click at [875, 315] on input "text" at bounding box center [846, 318] width 402 height 20
click at [1109, 323] on div at bounding box center [702, 348] width 1405 height 697
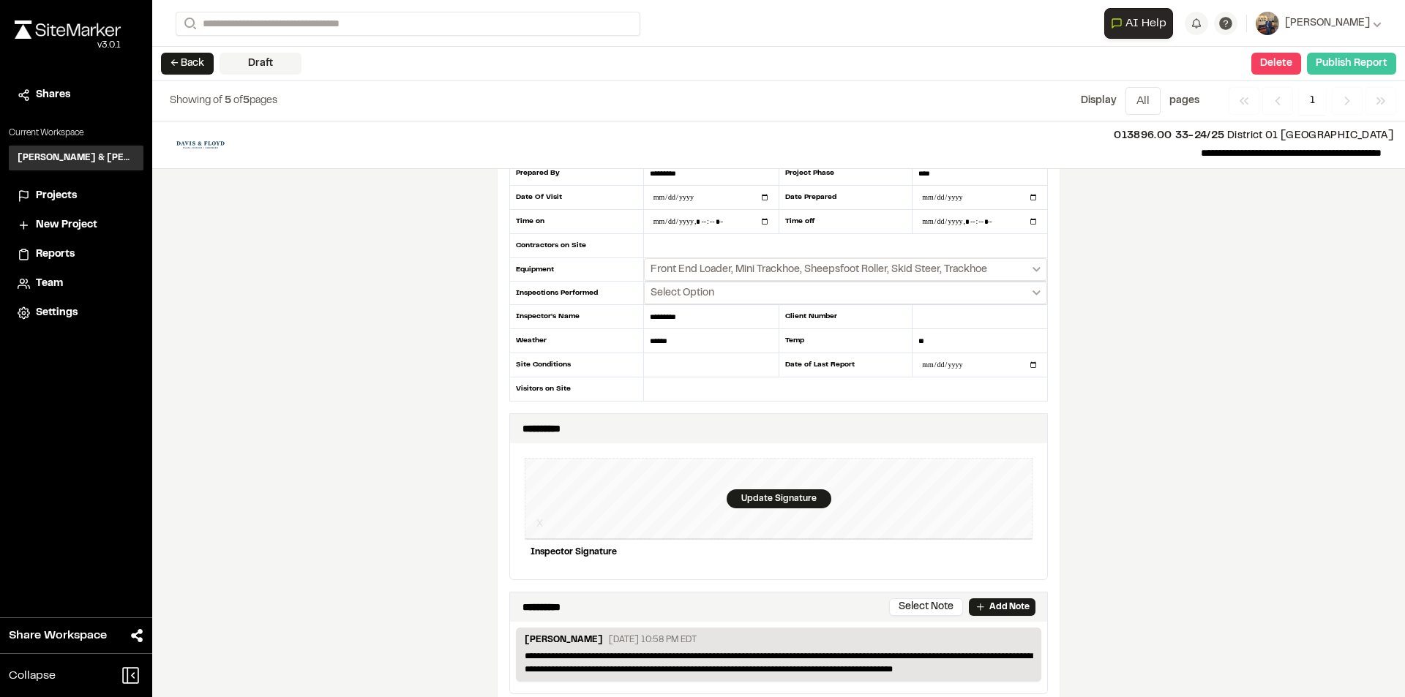
click at [1375, 65] on button "Publish Report" at bounding box center [1351, 64] width 89 height 22
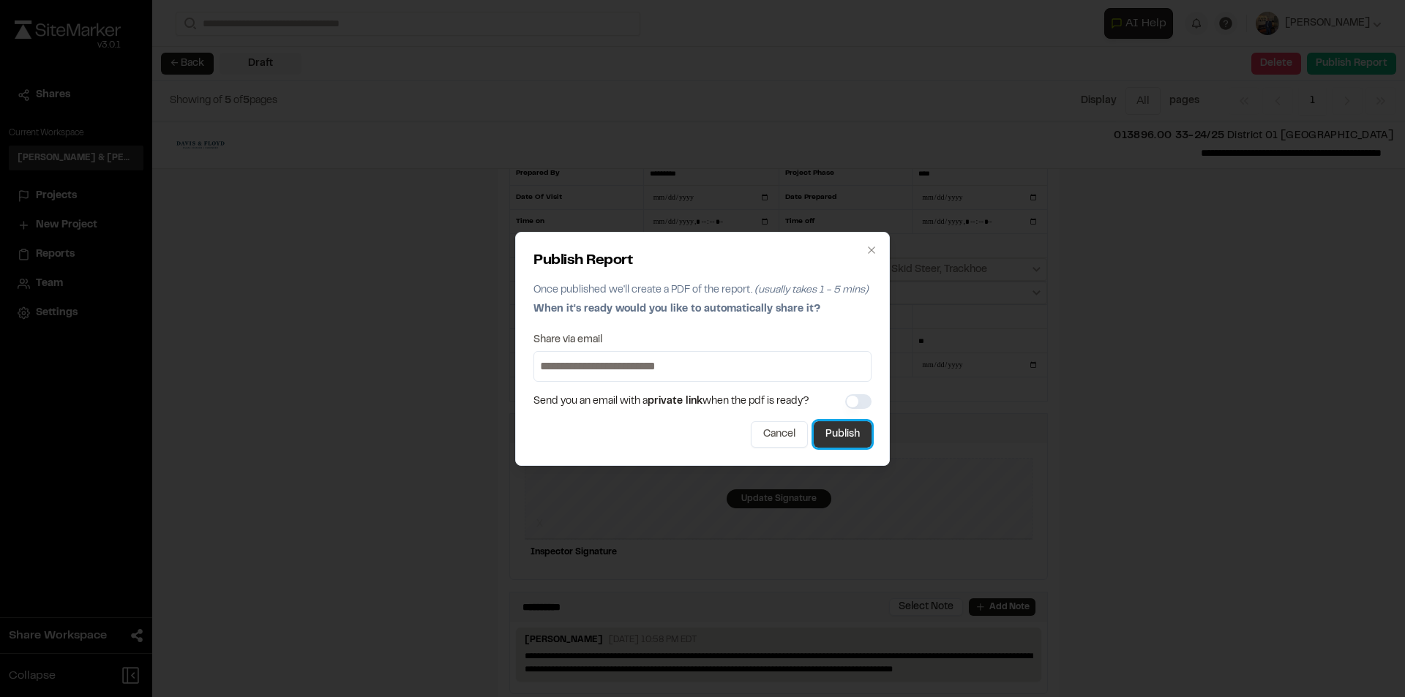
click at [832, 439] on button "Publish" at bounding box center [843, 434] width 58 height 26
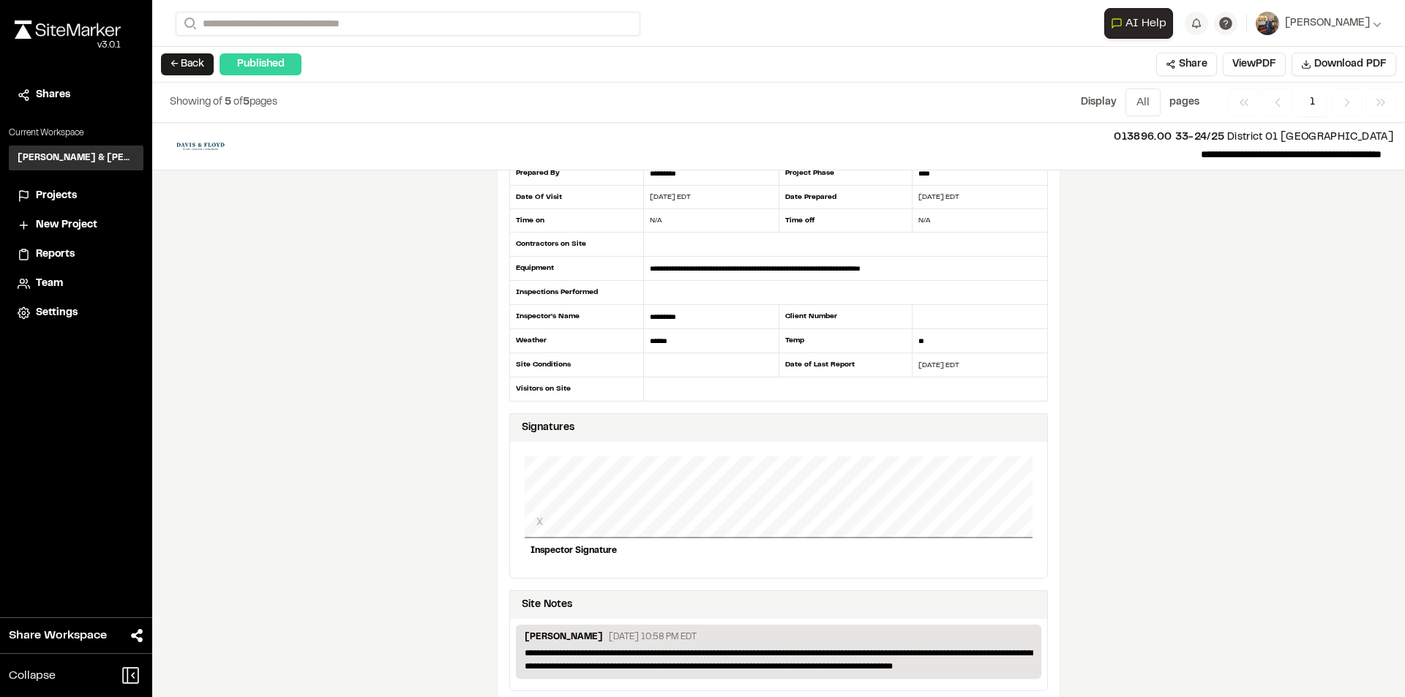
scroll to position [0, 0]
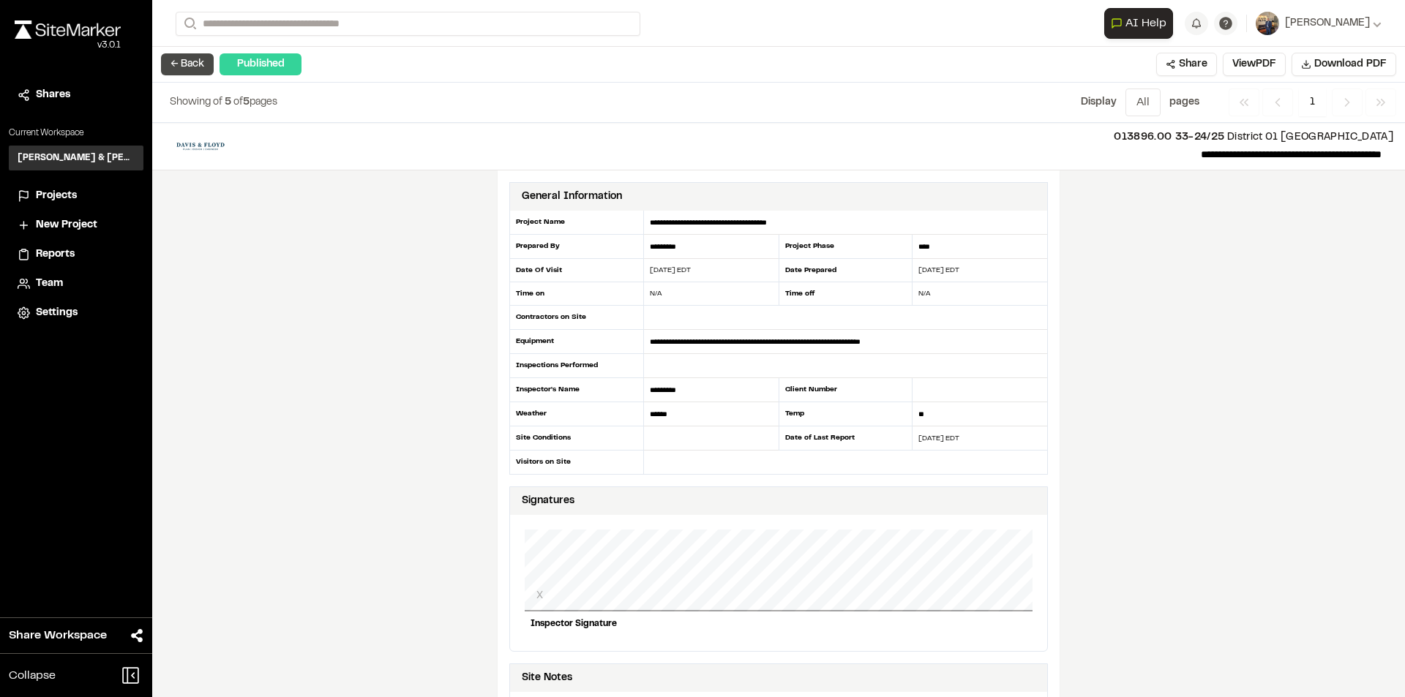
click at [171, 67] on button "← Back" at bounding box center [187, 64] width 53 height 22
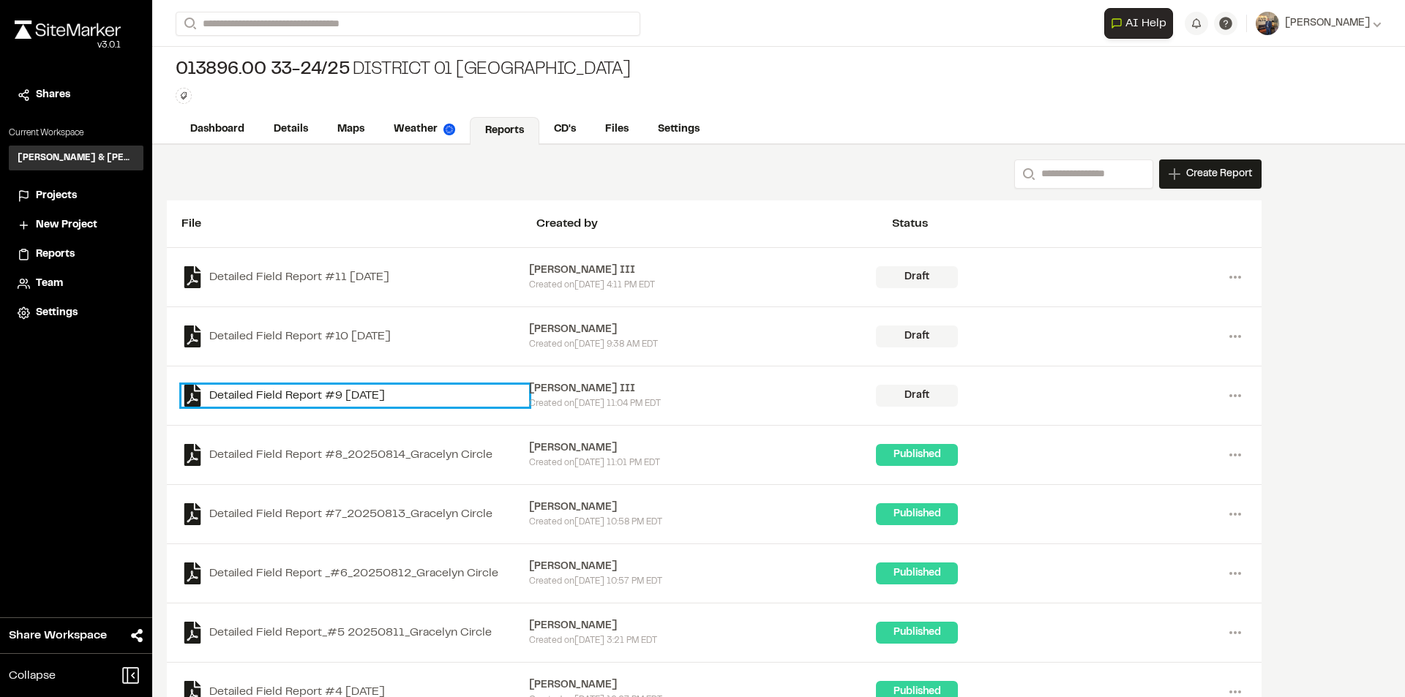
click at [351, 399] on link "Detailed Field Report #9 [DATE]" at bounding box center [355, 396] width 348 height 22
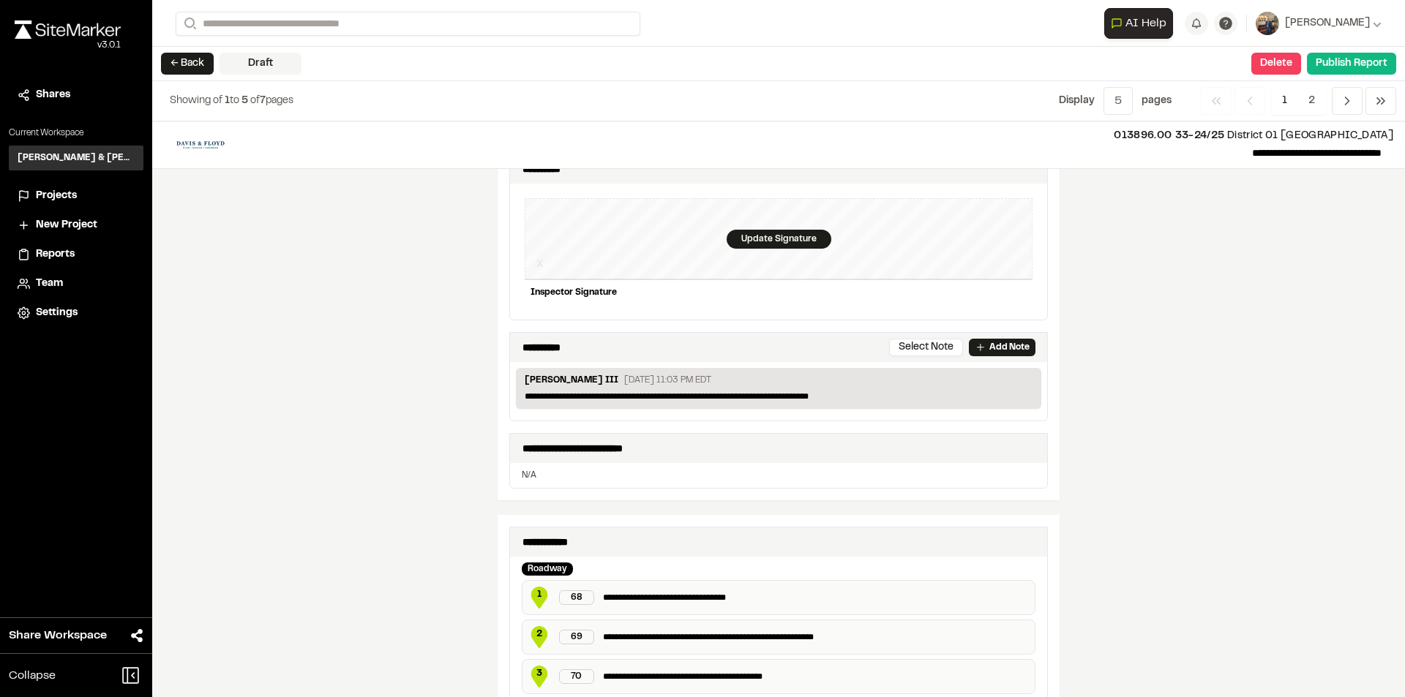
scroll to position [146, 0]
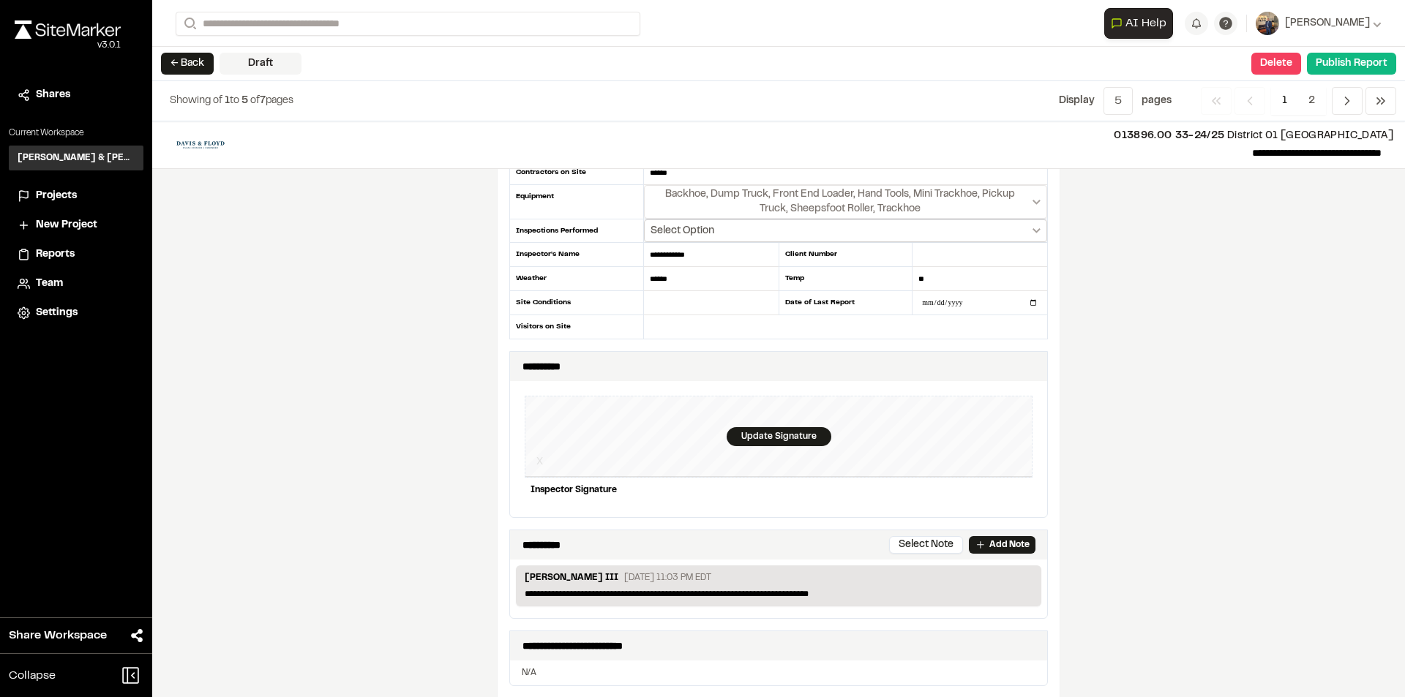
click at [1034, 231] on icon "Select date range" at bounding box center [1036, 230] width 8 height 5
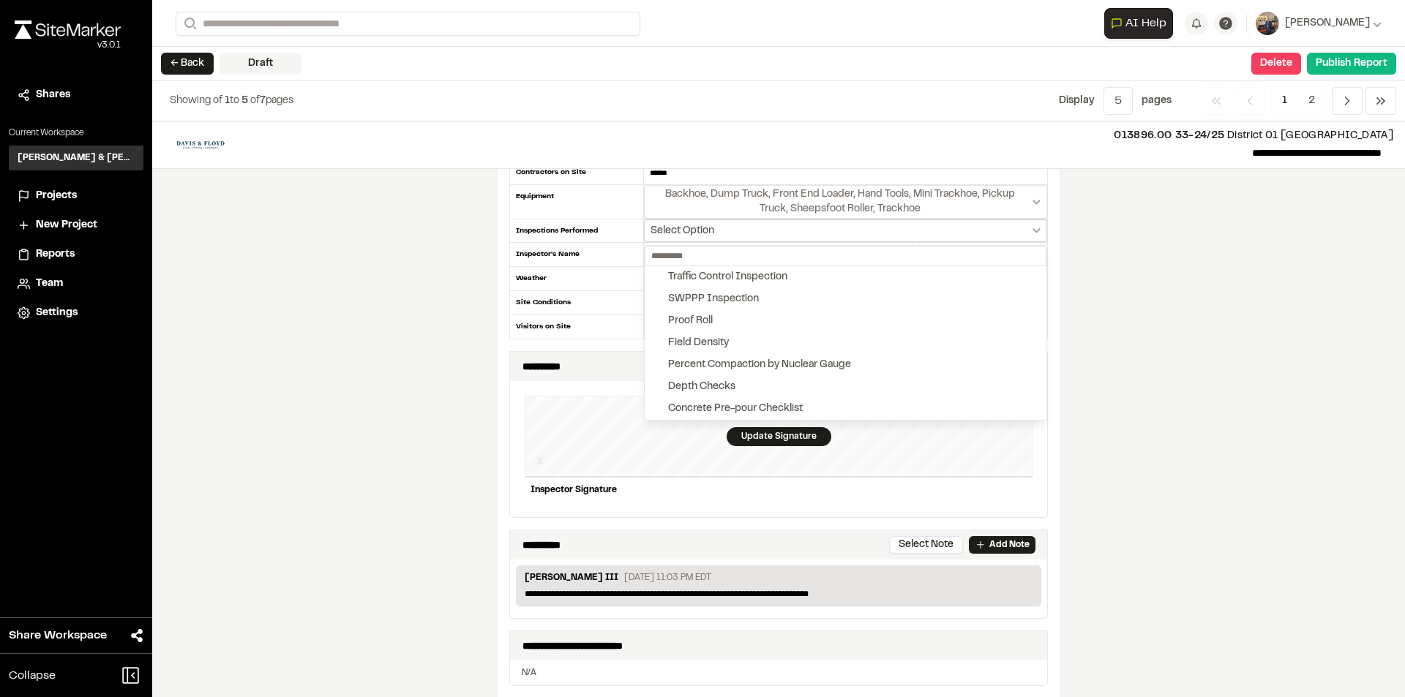
drag, startPoint x: 1038, startPoint y: 229, endPoint x: 1031, endPoint y: 236, distance: 9.3
click at [1037, 229] on div at bounding box center [702, 348] width 1405 height 697
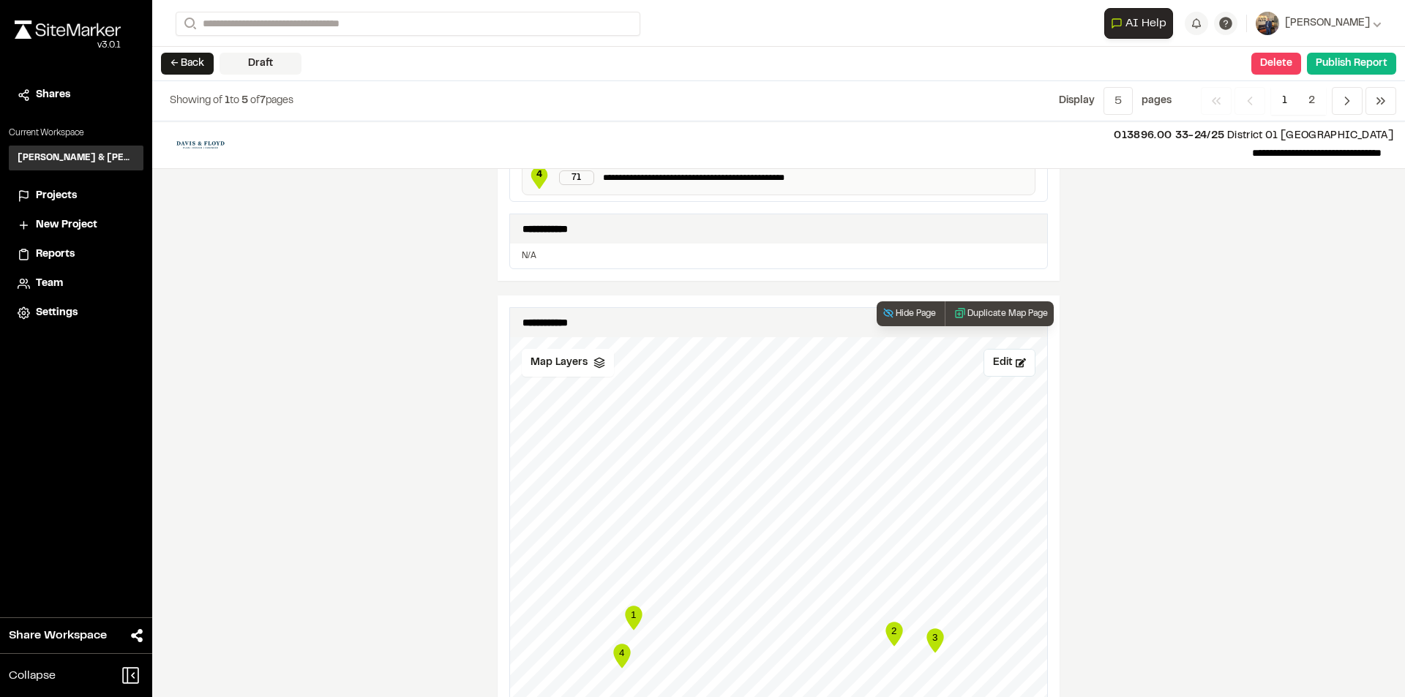
scroll to position [951, 0]
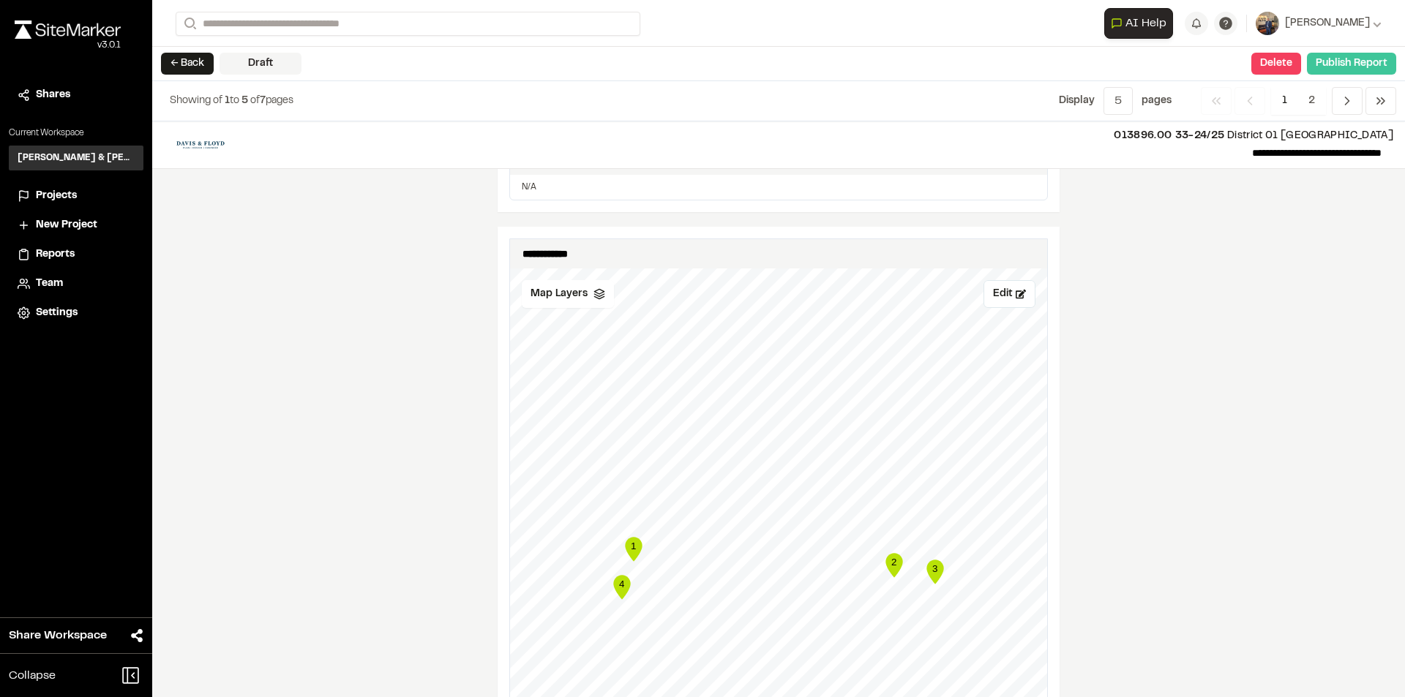
click at [1335, 72] on button "Publish Report" at bounding box center [1351, 64] width 89 height 22
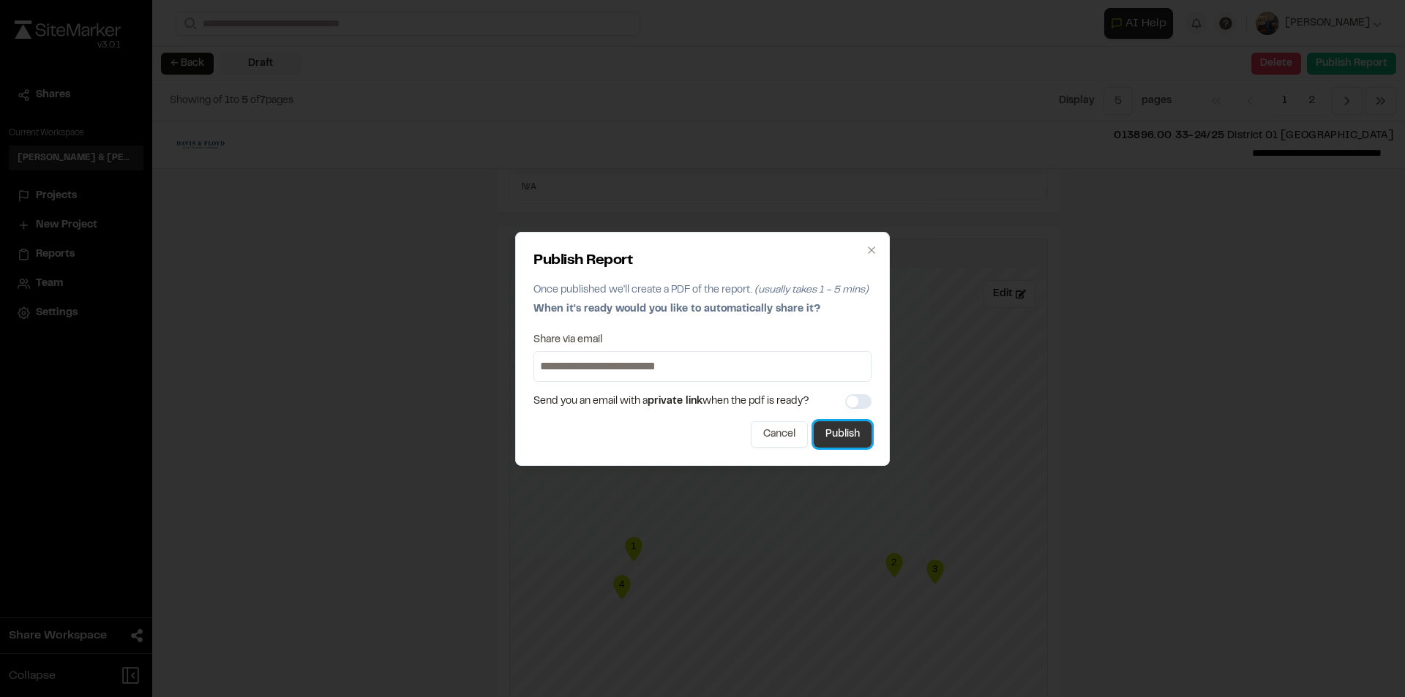
click at [839, 424] on button "Publish" at bounding box center [843, 434] width 58 height 26
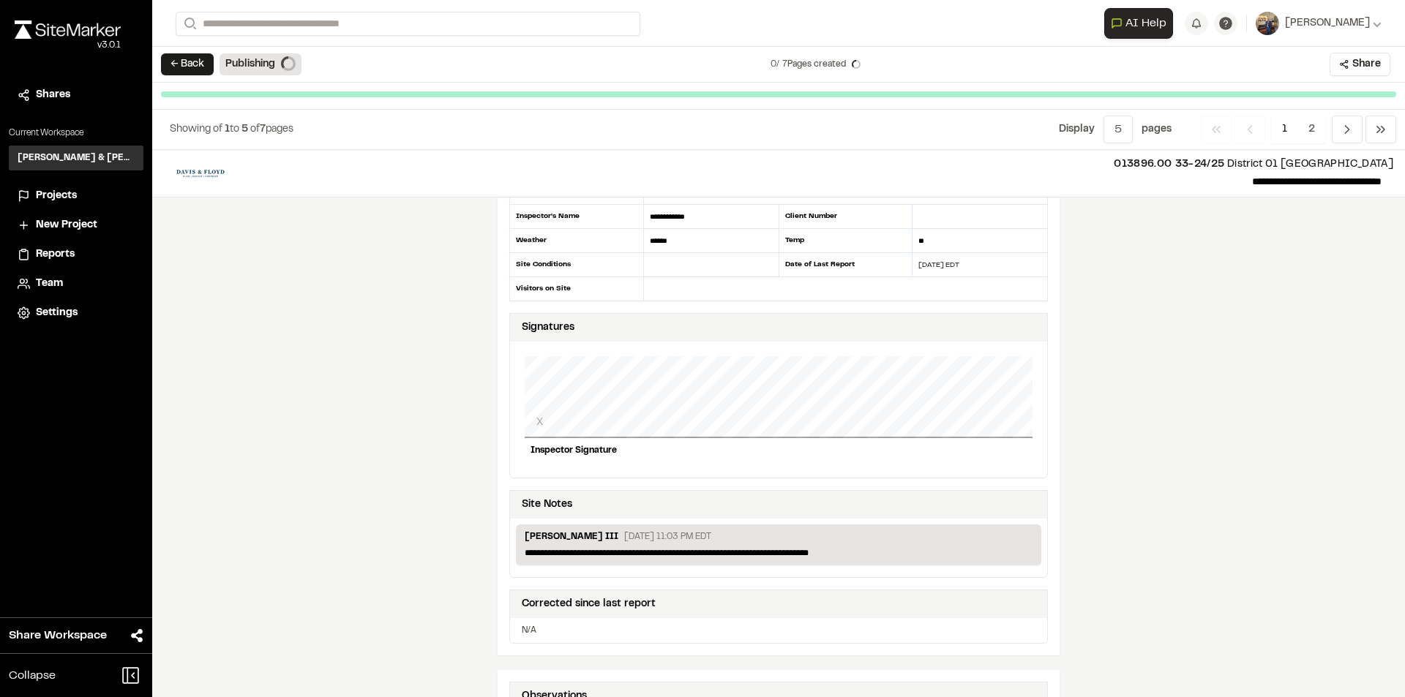
scroll to position [0, 0]
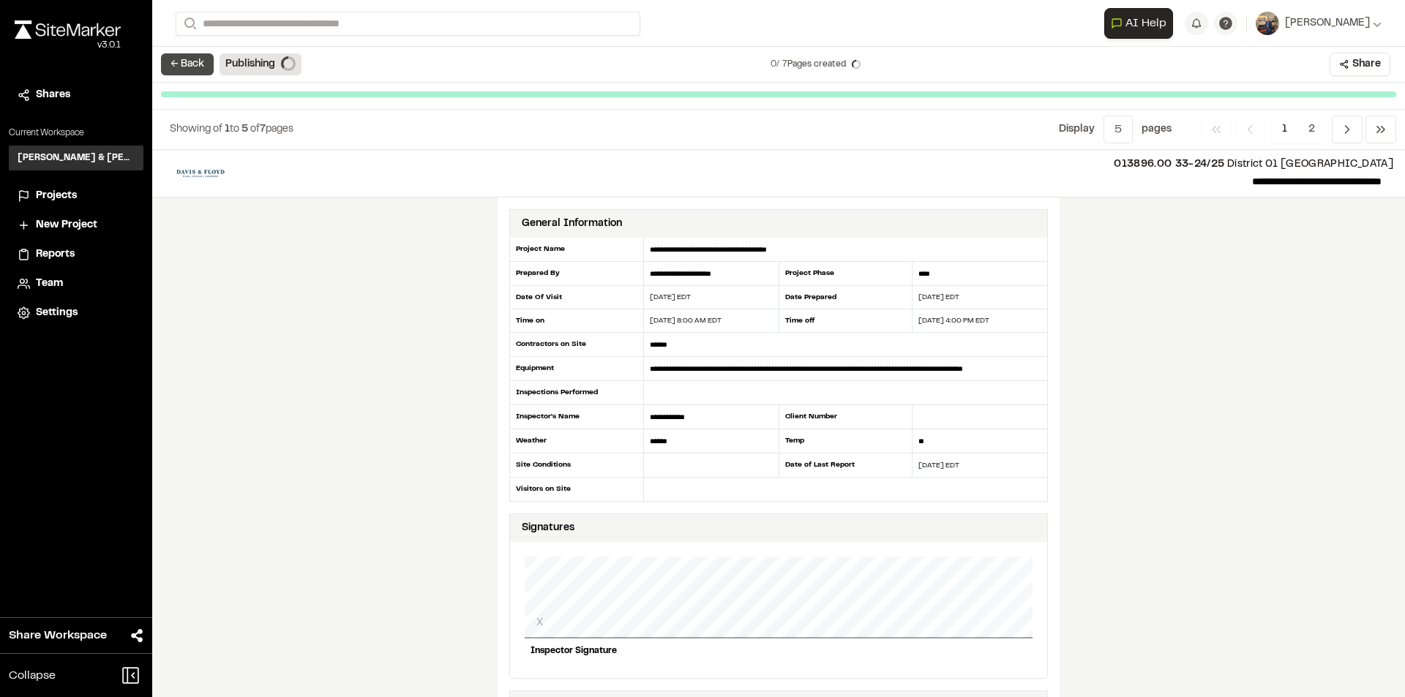
click at [186, 63] on button "← Back" at bounding box center [187, 64] width 53 height 22
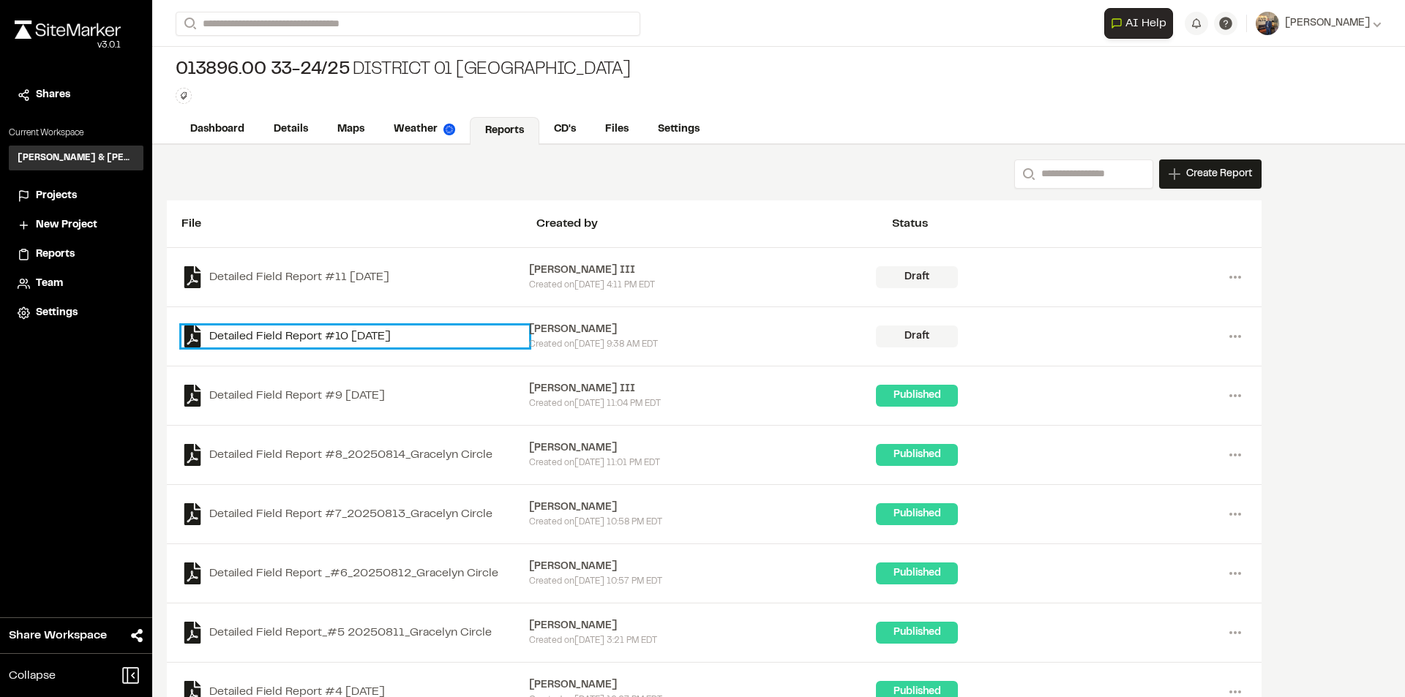
click at [367, 339] on link "Detailed Field Report #10 [DATE]" at bounding box center [355, 337] width 348 height 22
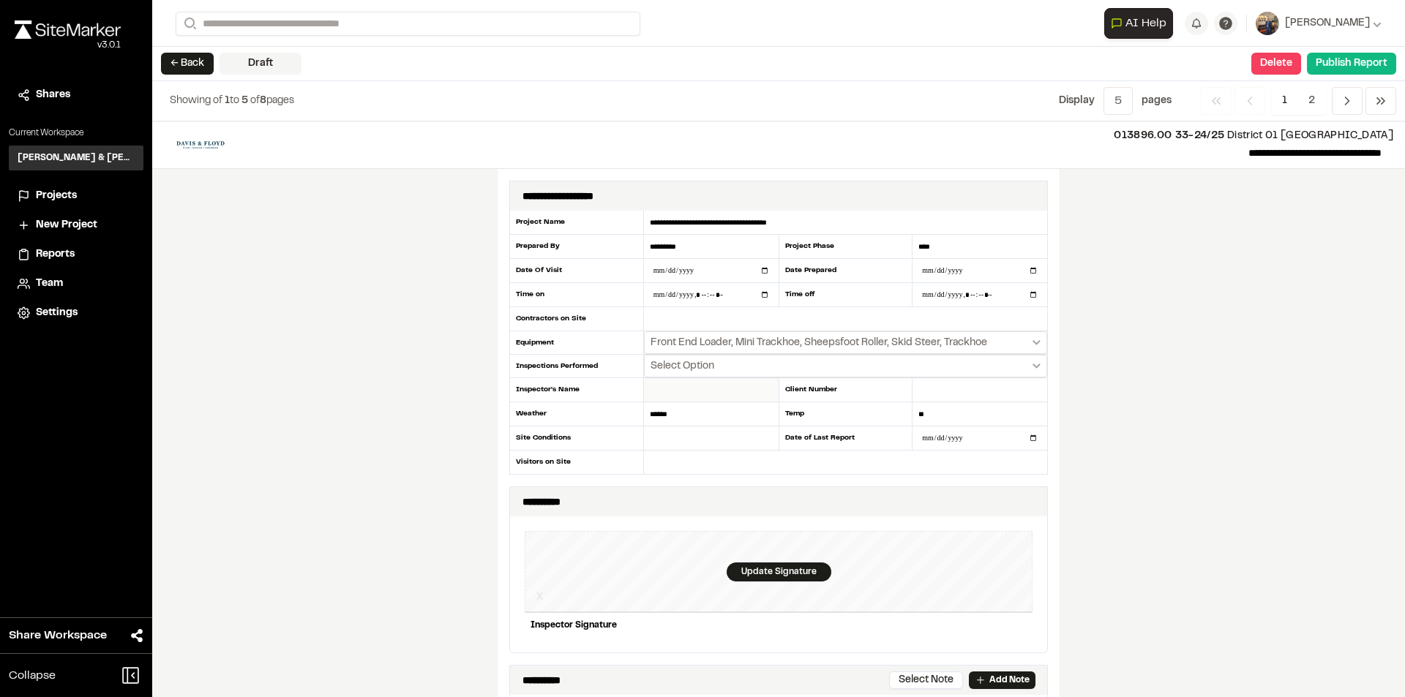
click at [650, 389] on input "text" at bounding box center [711, 390] width 135 height 24
type input "*********"
click at [707, 321] on input "text" at bounding box center [845, 319] width 403 height 24
type input "**********"
click at [667, 441] on input "text" at bounding box center [711, 439] width 135 height 24
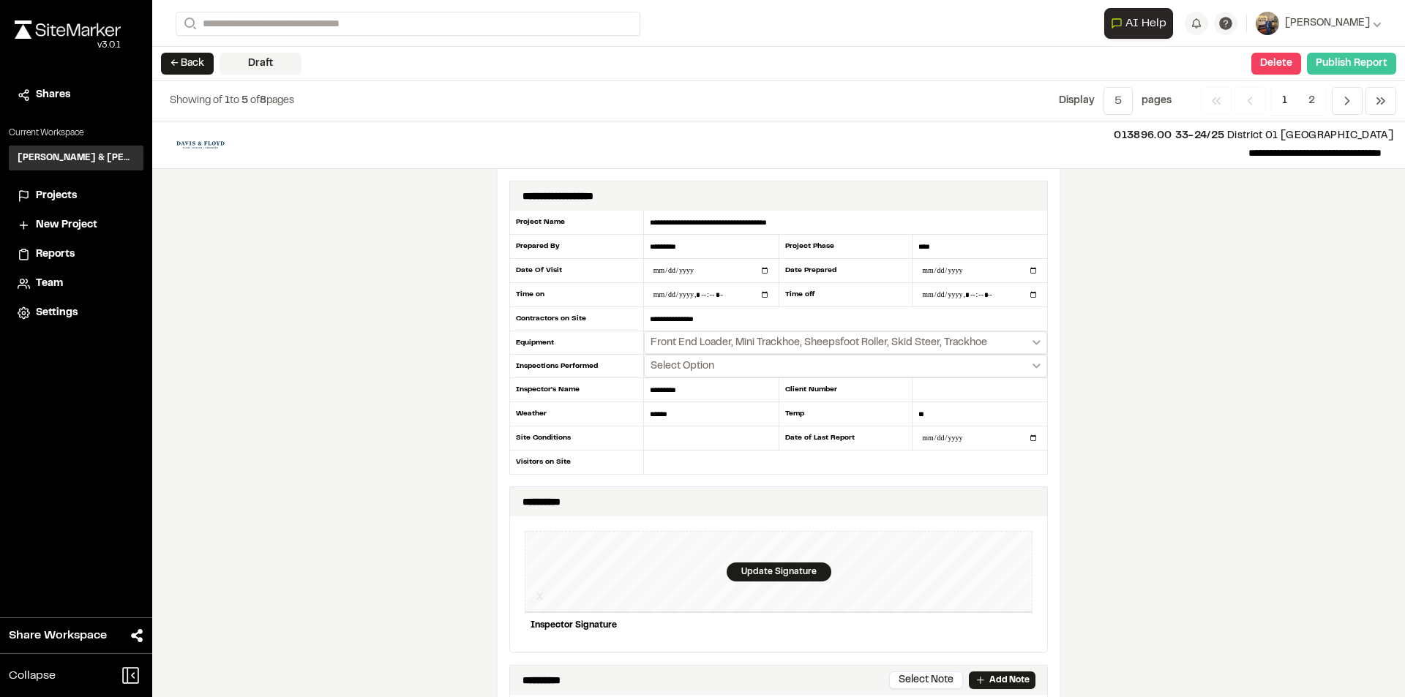
click at [1362, 62] on button "Publish Report" at bounding box center [1351, 64] width 89 height 22
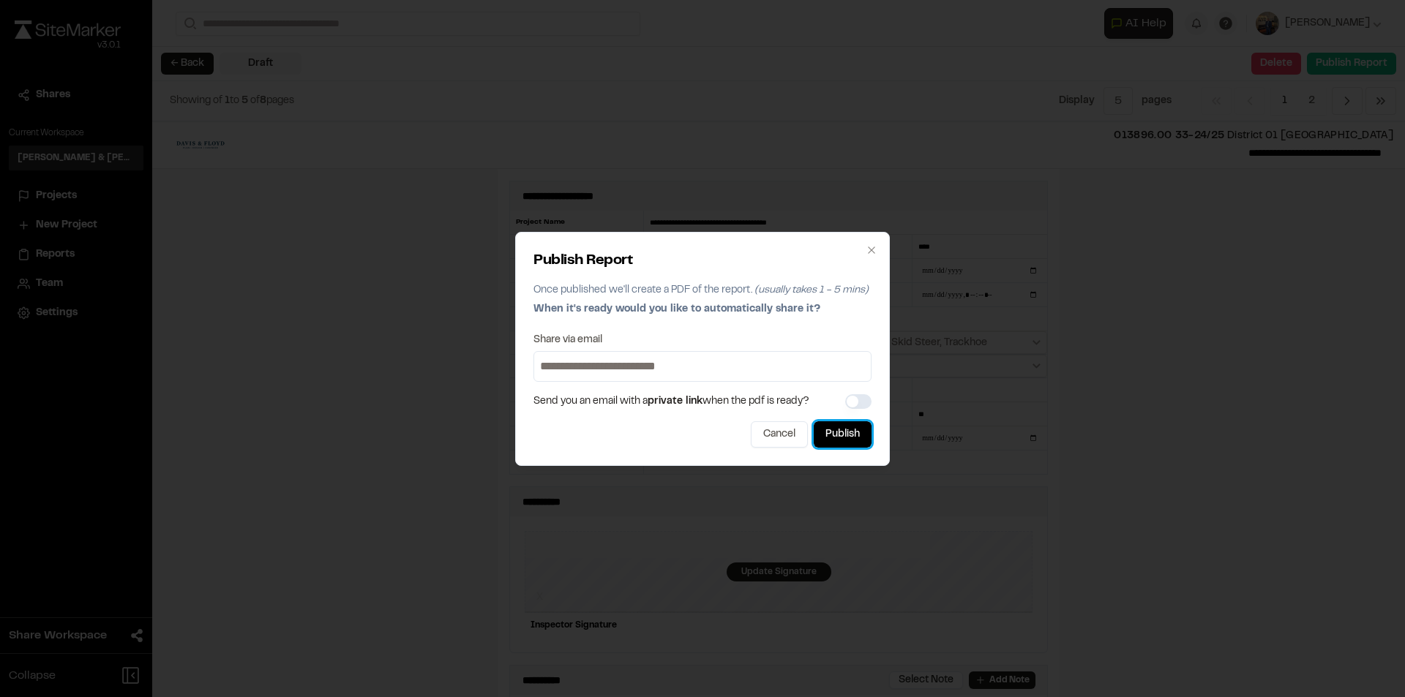
click at [861, 431] on button "Publish" at bounding box center [843, 434] width 58 height 26
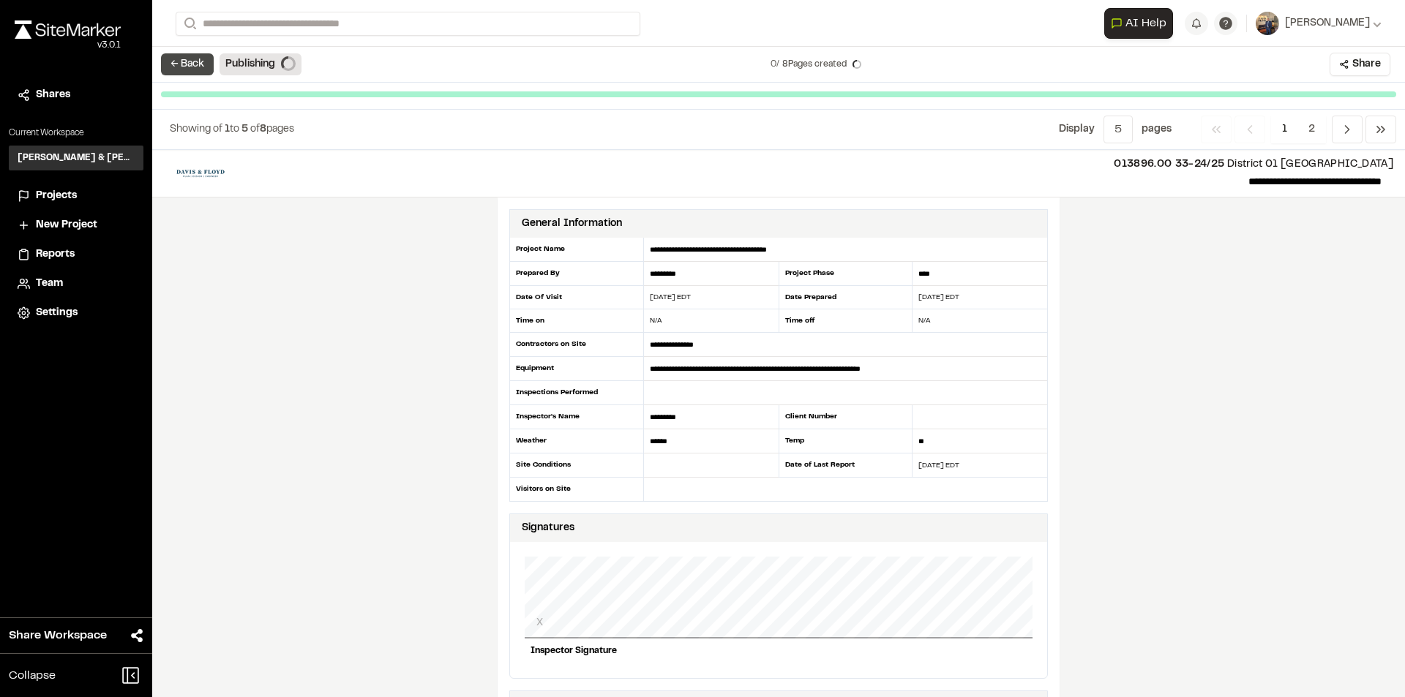
click at [190, 64] on button "← Back" at bounding box center [187, 64] width 53 height 22
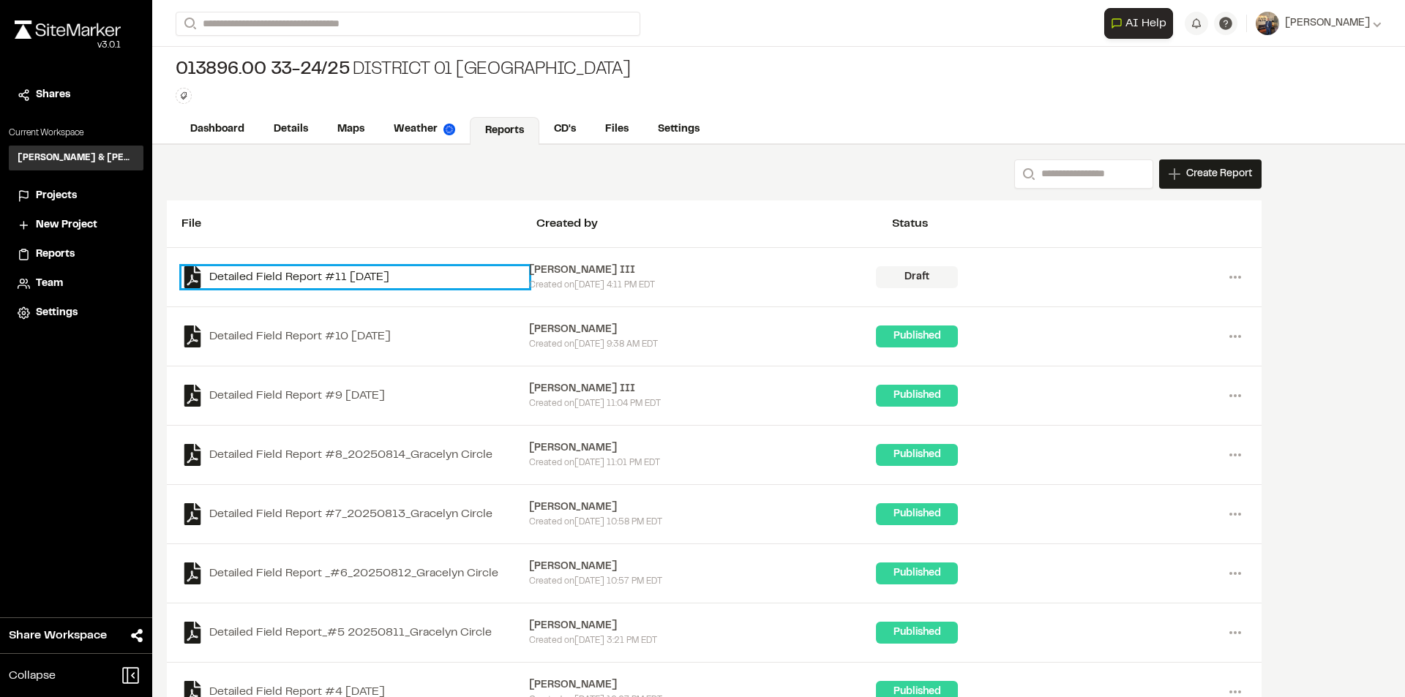
click at [362, 275] on link "Detailed Field Report #11 [DATE]" at bounding box center [355, 277] width 348 height 22
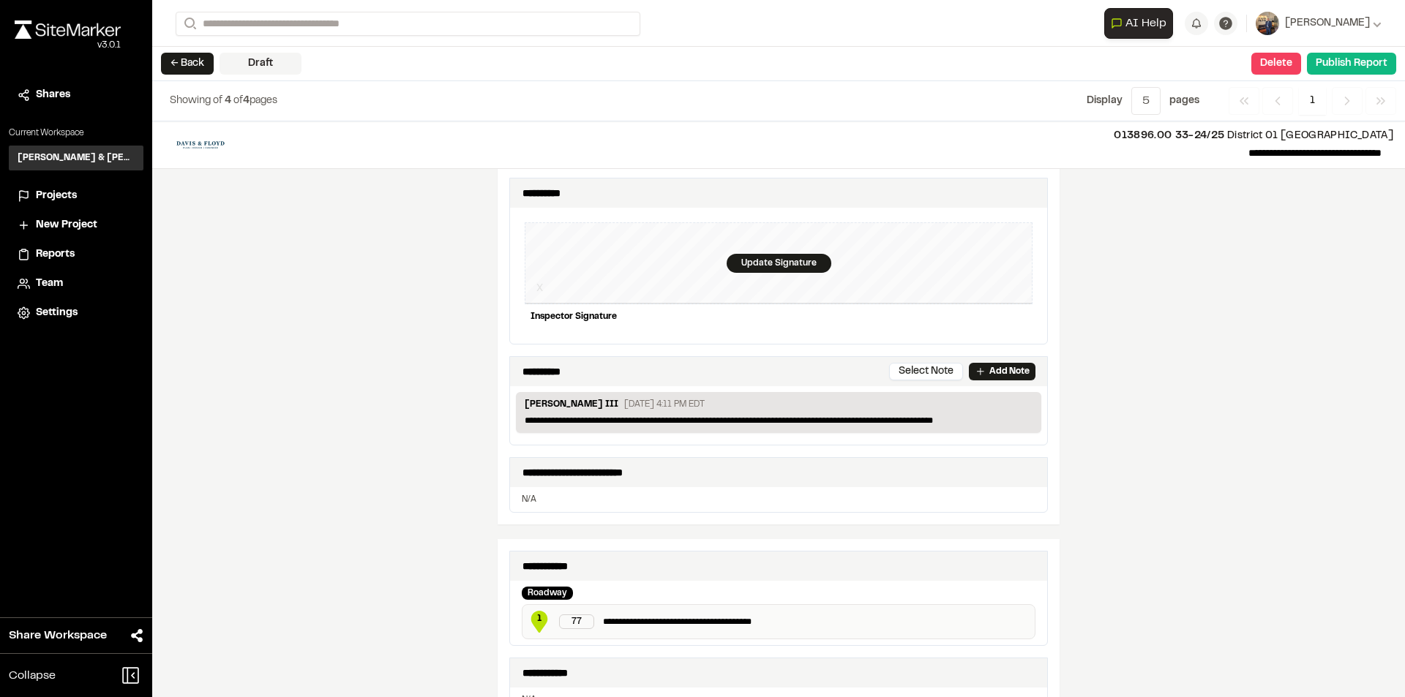
scroll to position [366, 0]
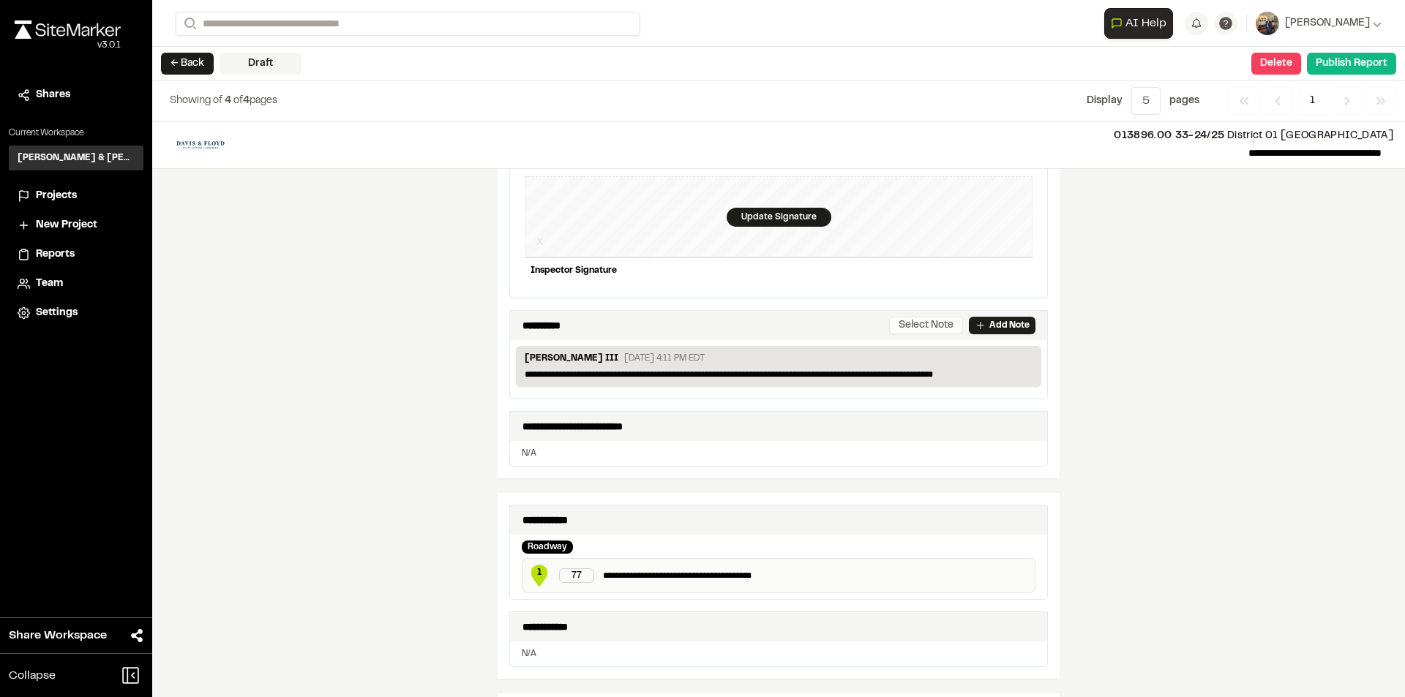
click at [924, 326] on button "Select Note" at bounding box center [926, 326] width 74 height 18
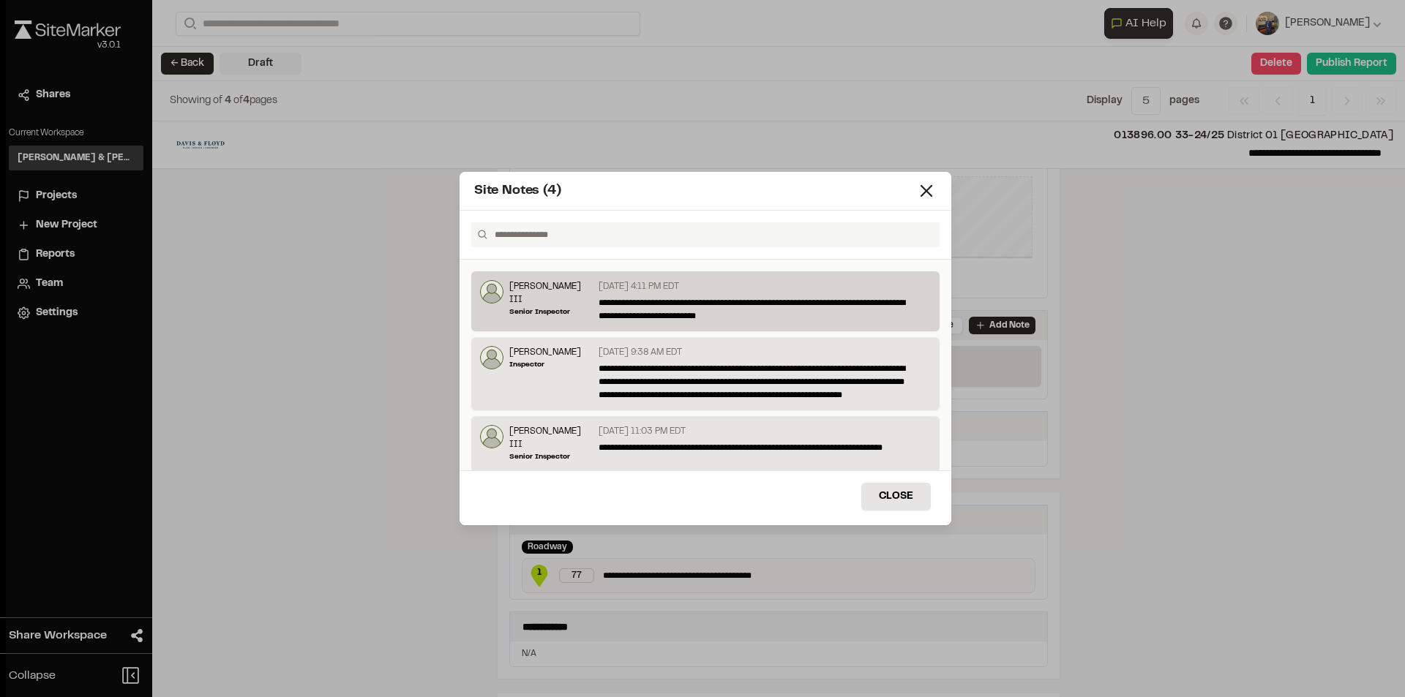
click at [612, 300] on p "**********" at bounding box center [761, 309] width 324 height 26
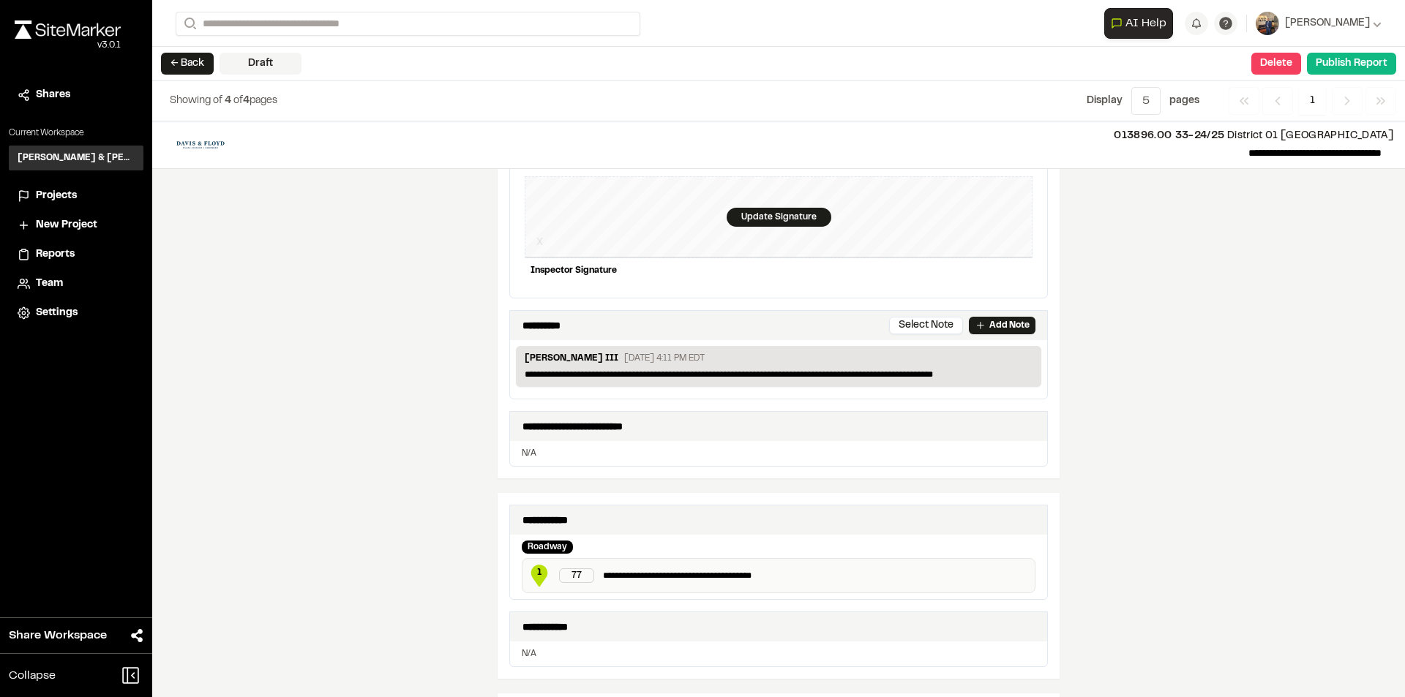
click at [525, 371] on p "**********" at bounding box center [779, 374] width 508 height 13
click at [525, 373] on p "**********" at bounding box center [779, 374] width 508 height 13
click at [908, 329] on button "Select Note" at bounding box center [926, 326] width 74 height 18
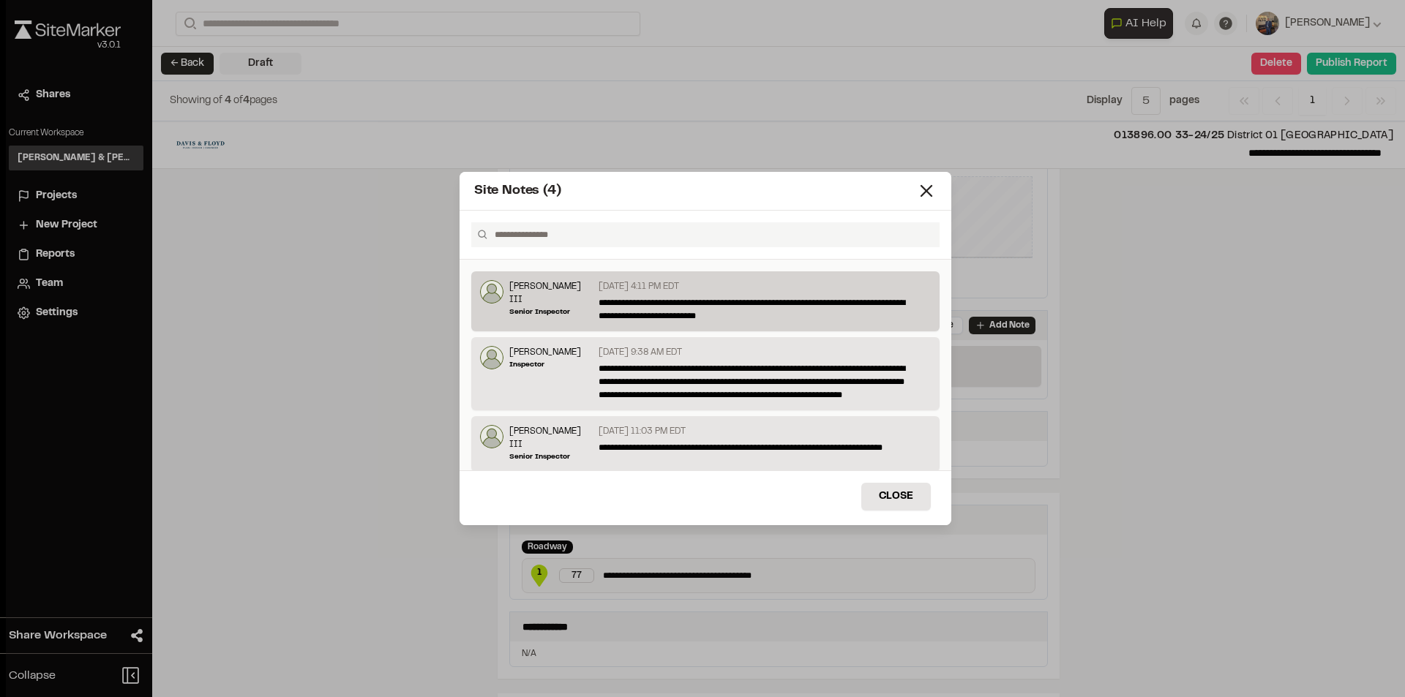
click at [652, 301] on p "**********" at bounding box center [761, 309] width 324 height 26
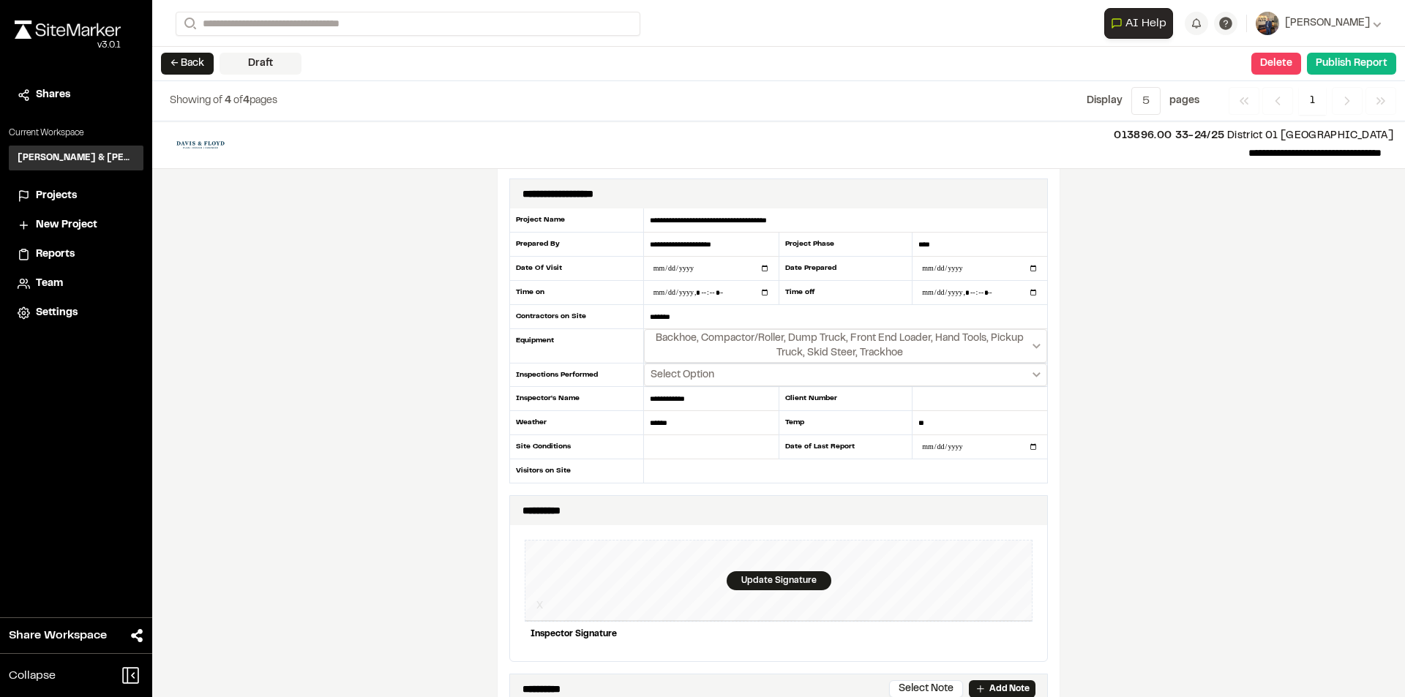
scroll to position [0, 0]
click at [1358, 62] on button "Publish Report" at bounding box center [1351, 64] width 89 height 22
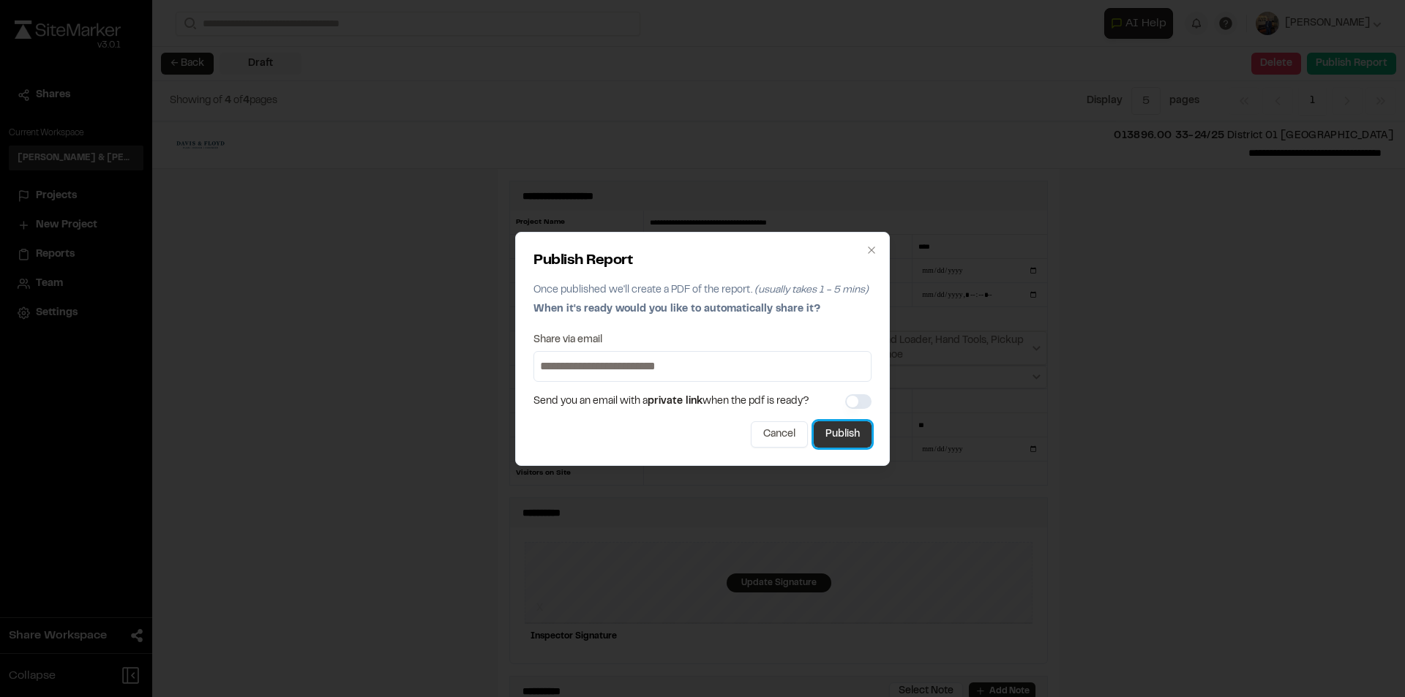
click at [847, 443] on button "Publish" at bounding box center [843, 434] width 58 height 26
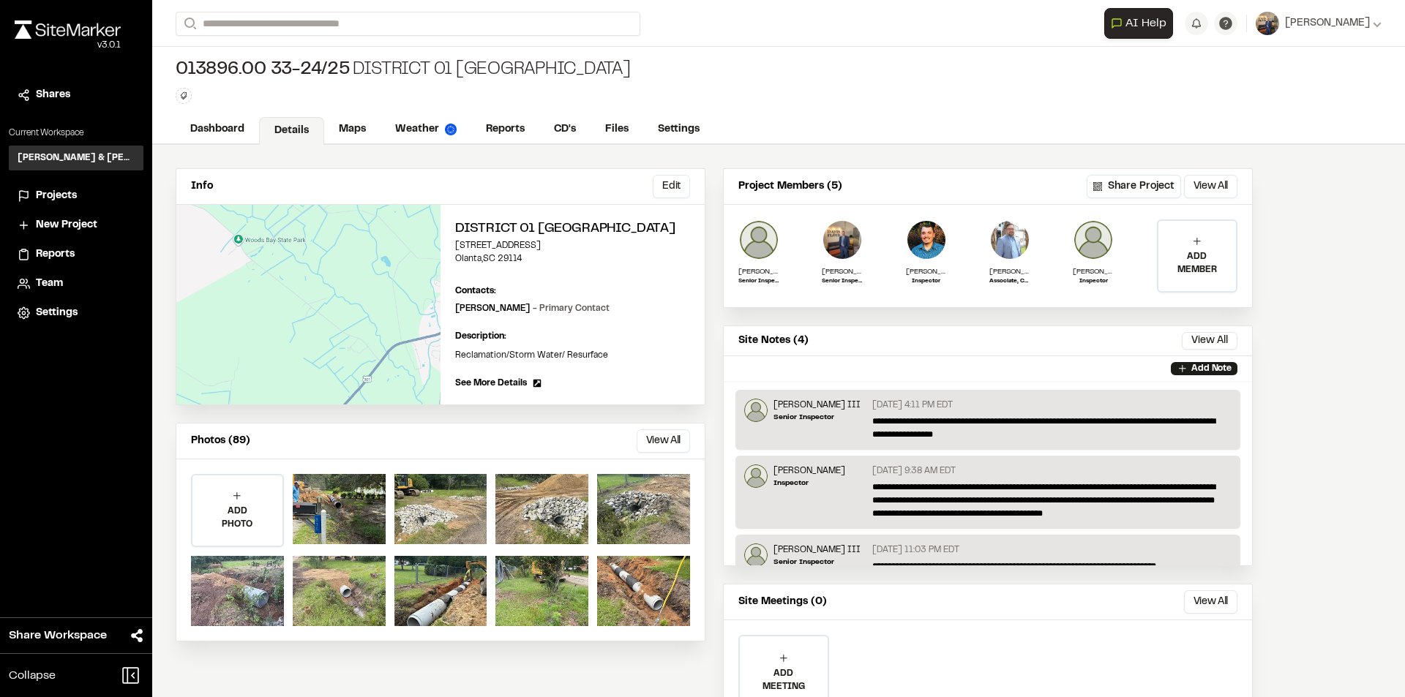
click at [1210, 249] on div "ADD MEMBER" at bounding box center [1197, 256] width 78 height 70
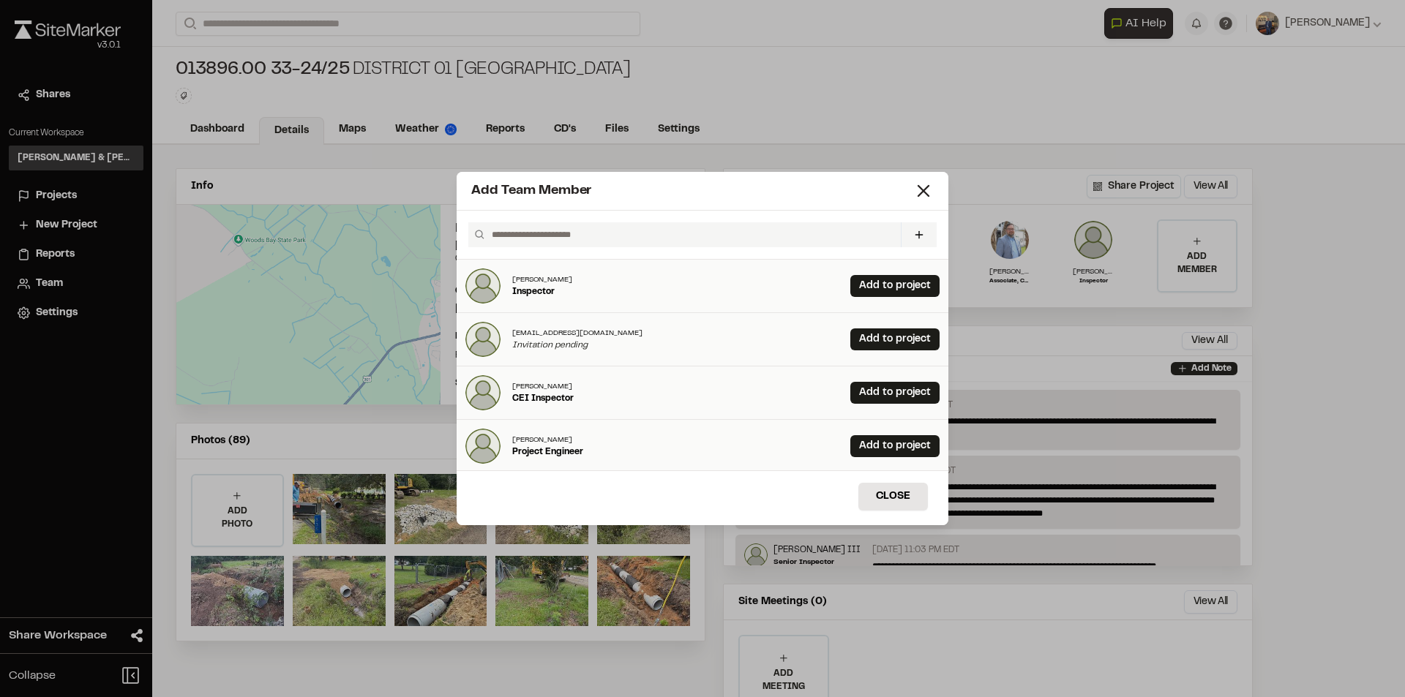
click at [533, 242] on input "text" at bounding box center [690, 234] width 409 height 25
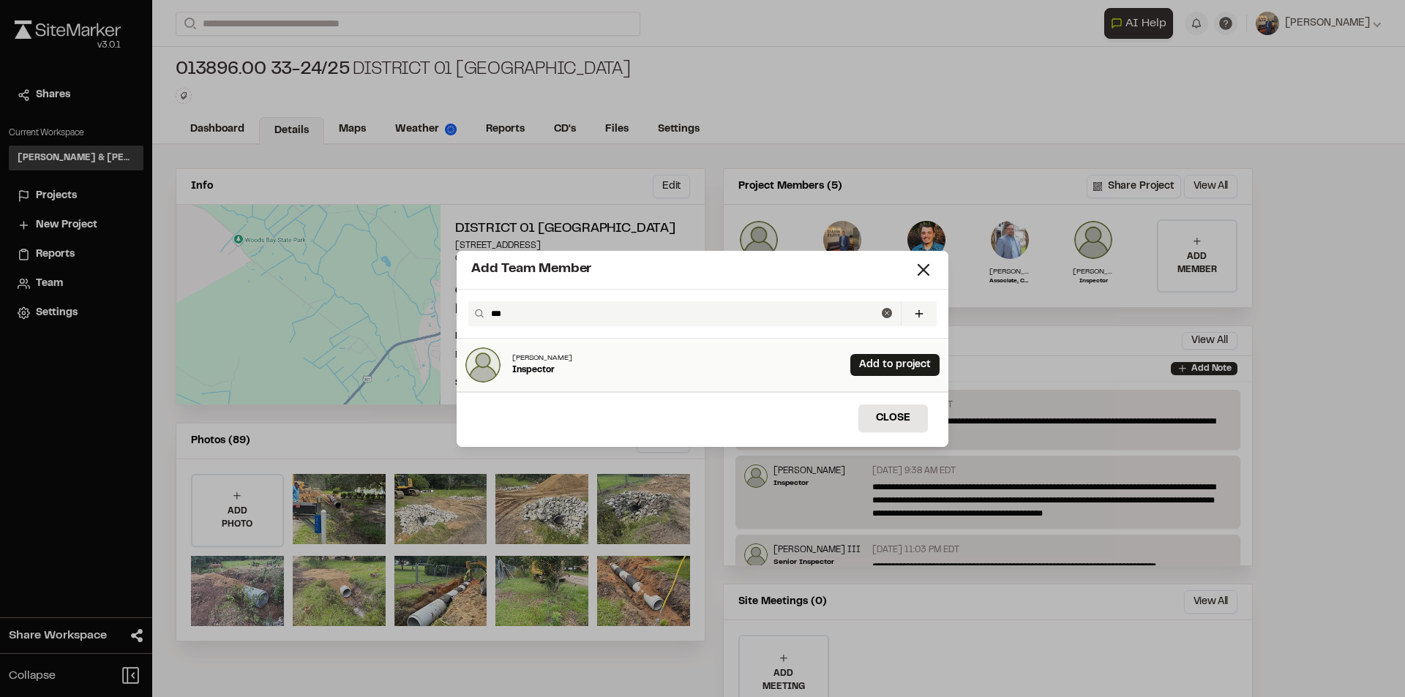
type input "***"
click at [555, 371] on div "Darby Inspector Add to project" at bounding box center [703, 365] width 492 height 53
click at [875, 359] on link "Add to project" at bounding box center [894, 365] width 89 height 22
click at [879, 421] on button "Close" at bounding box center [893, 419] width 70 height 28
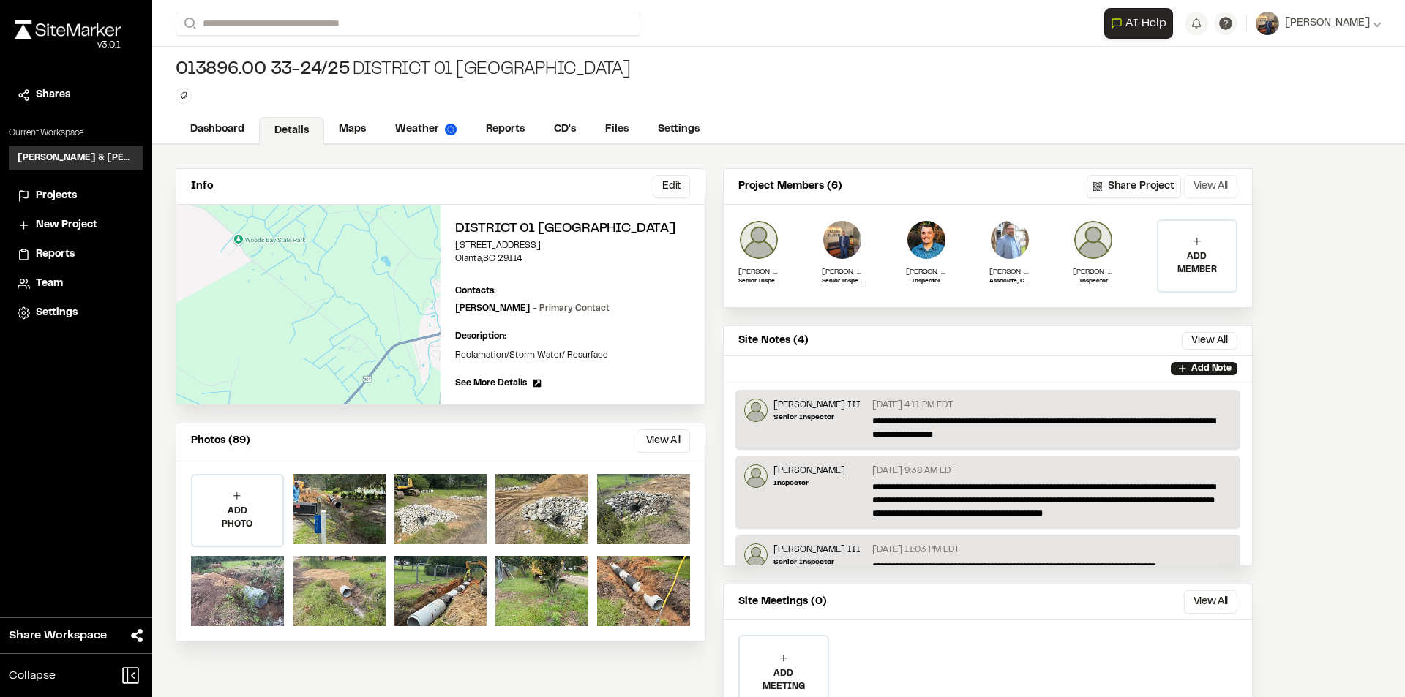
click at [1215, 186] on button "View All" at bounding box center [1210, 186] width 53 height 23
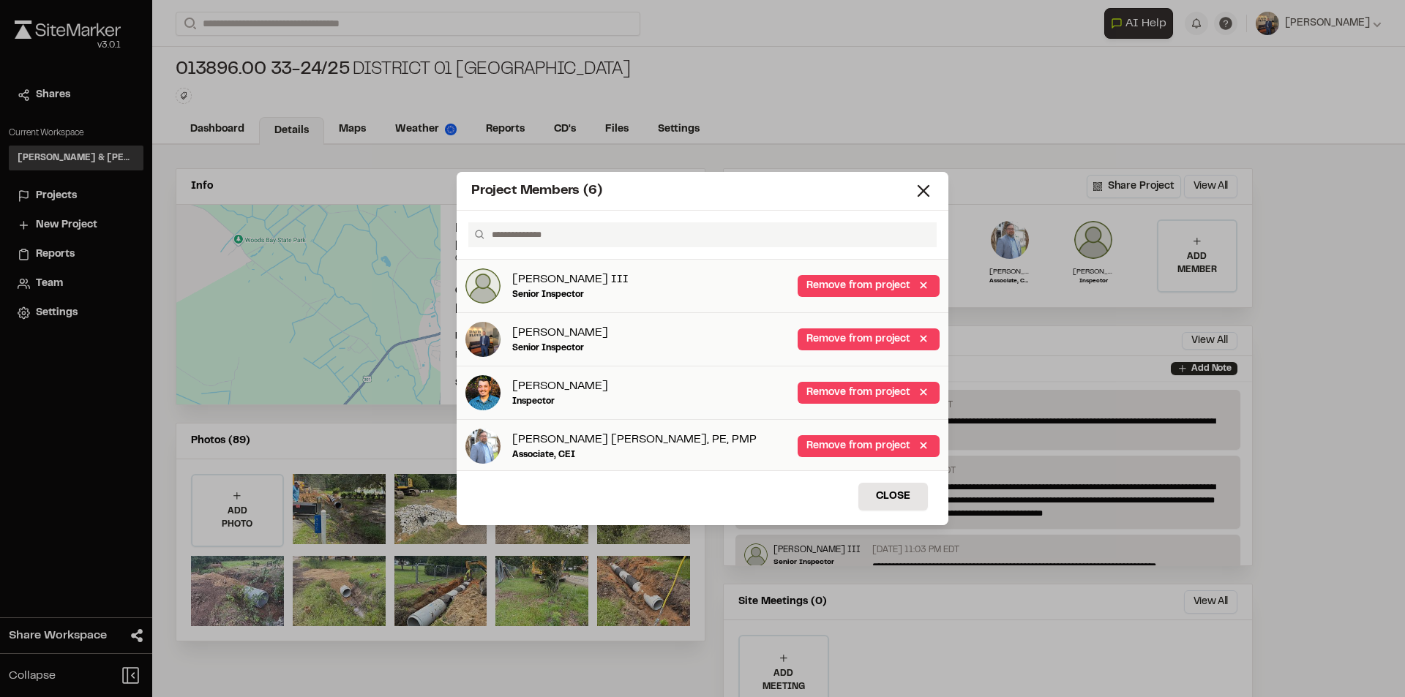
click at [917, 193] on icon at bounding box center [923, 191] width 20 height 20
